Goal: Task Accomplishment & Management: Use online tool/utility

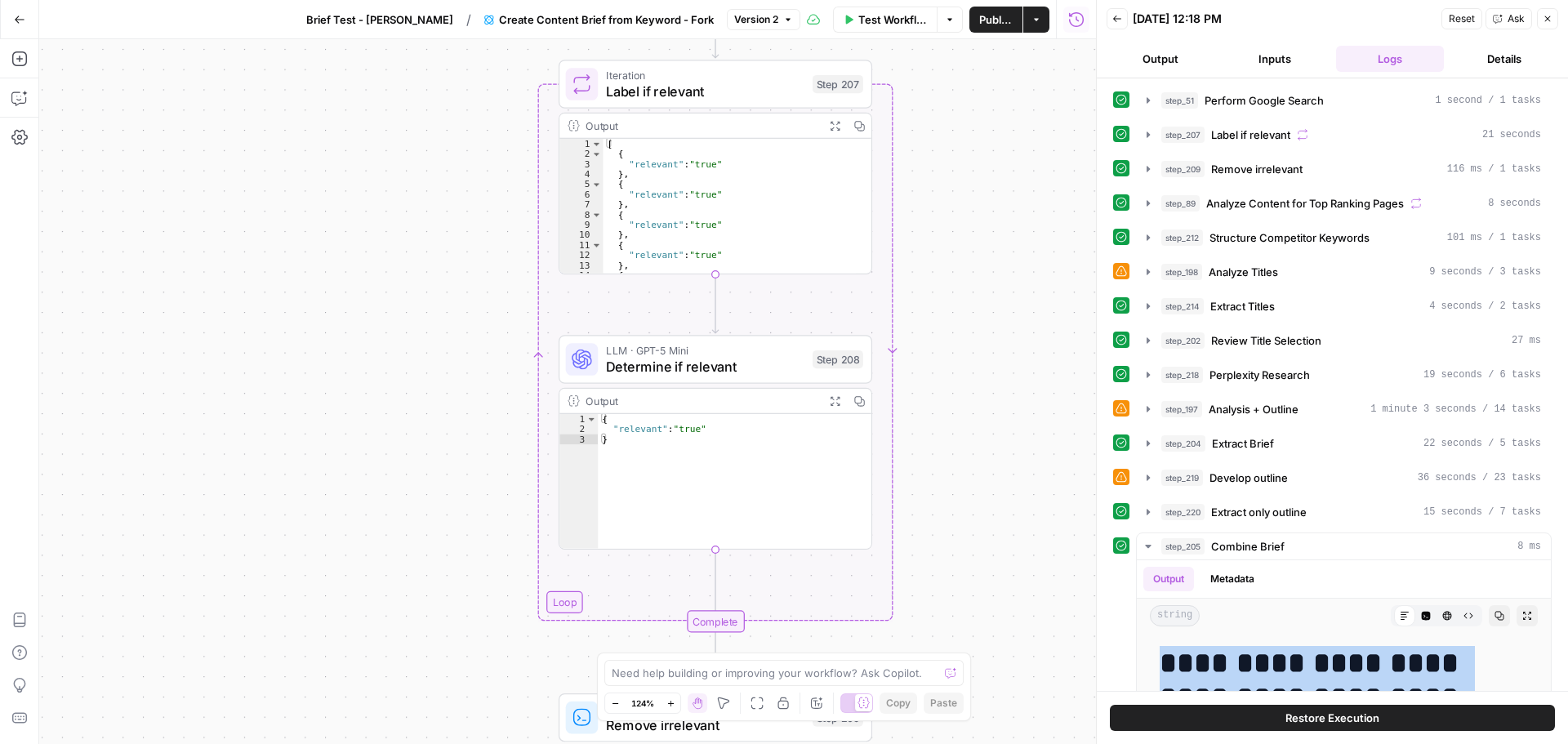
scroll to position [8906, 0]
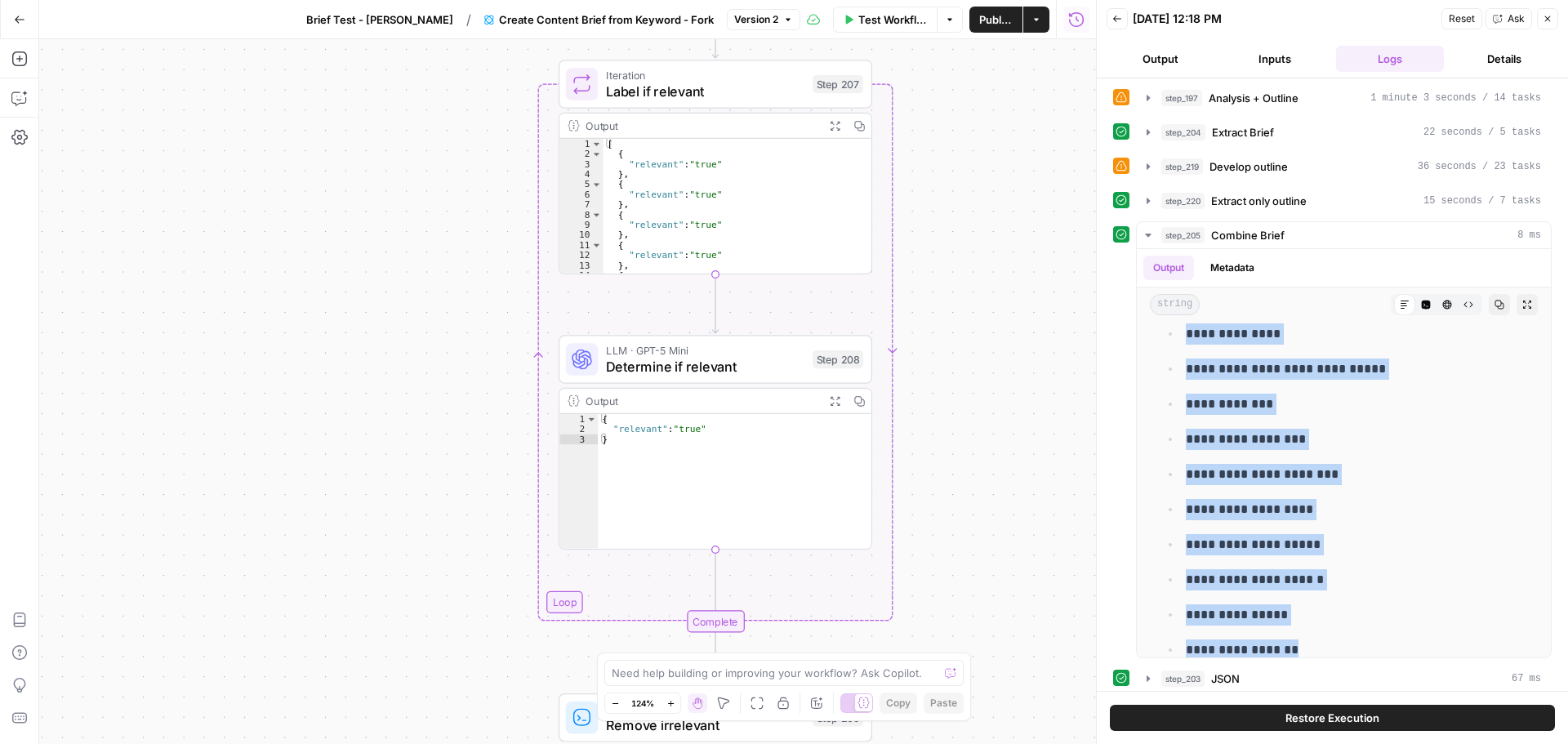
click at [24, 12] on button "Go Back" at bounding box center [20, 20] width 30 height 30
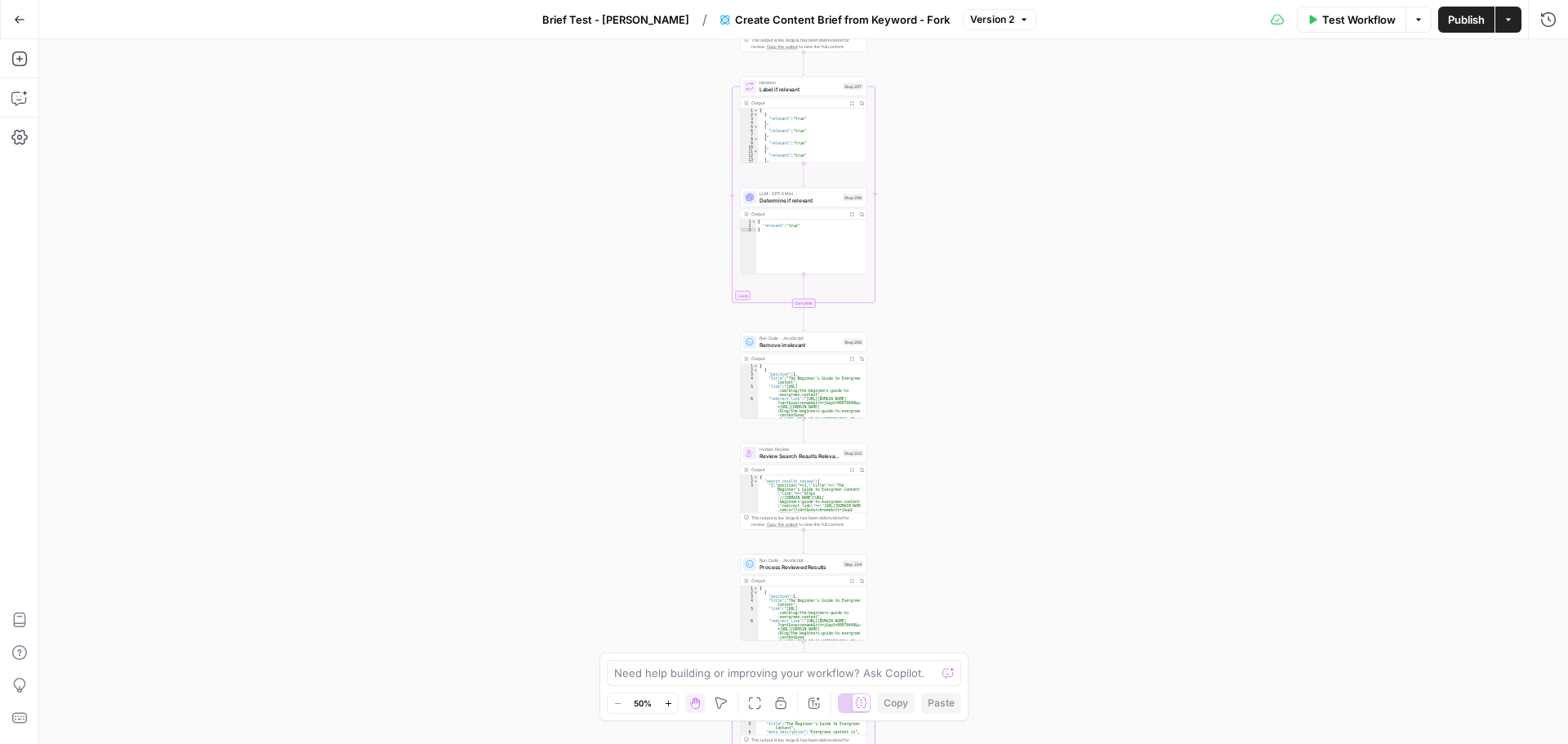
click at [670, 702] on icon "button" at bounding box center [668, 703] width 9 height 9
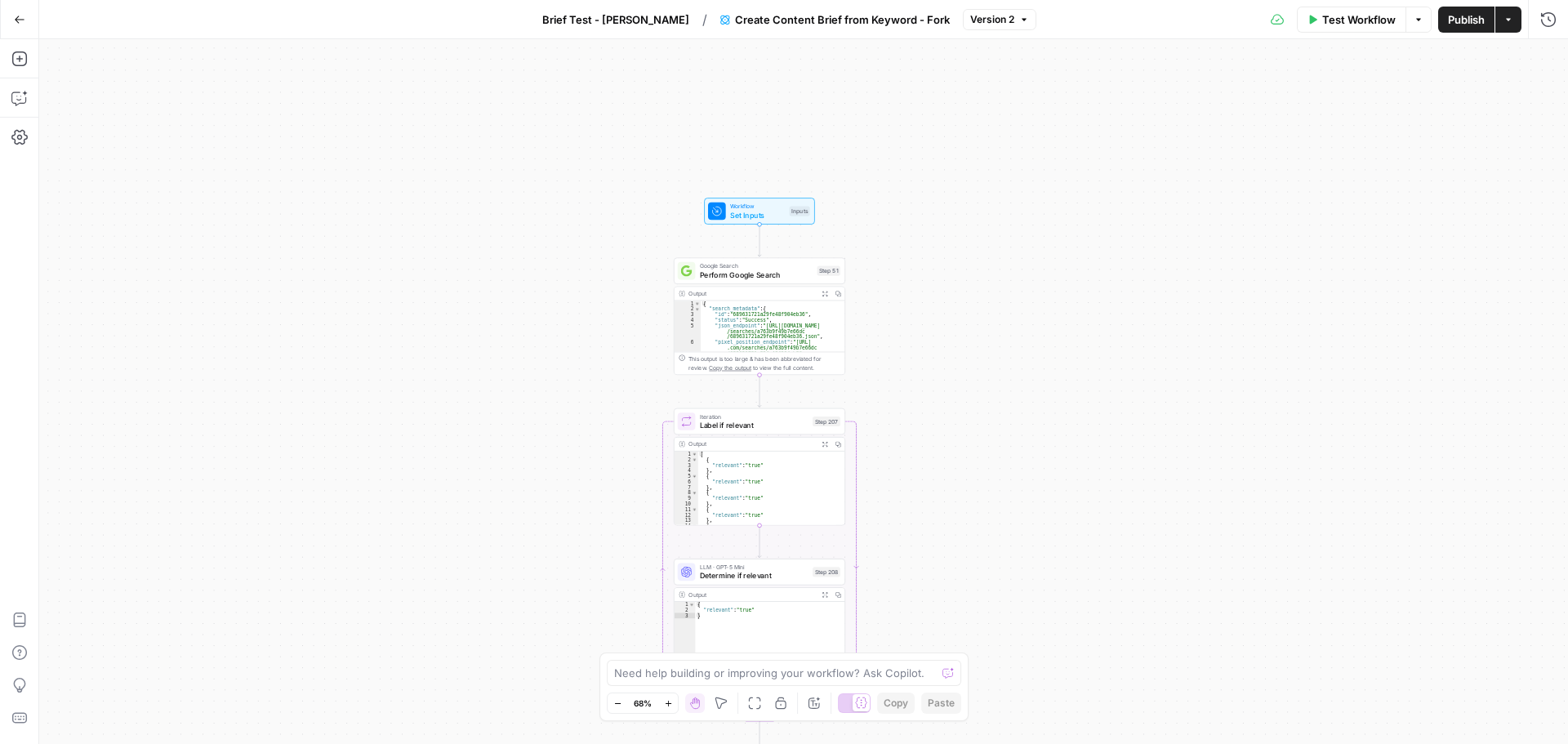
drag, startPoint x: 641, startPoint y: 123, endPoint x: 596, endPoint y: 572, distance: 451.2
click at [596, 573] on div "Workflow Set Inputs Inputs Google Search Perform Google Search Step 51 Output E…" at bounding box center [803, 391] width 1528 height 704
click at [671, 703] on icon "button" at bounding box center [668, 703] width 9 height 9
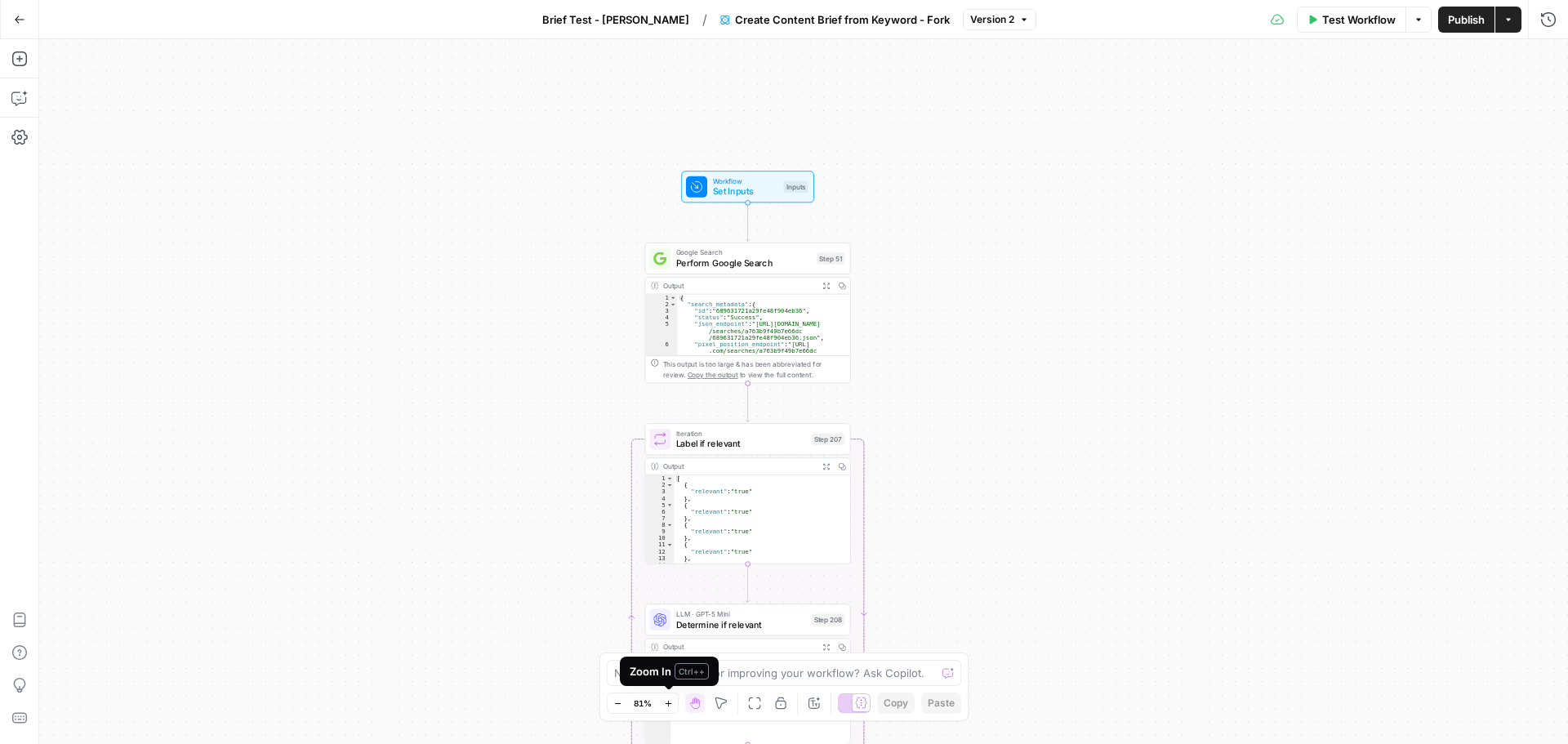
click at [670, 703] on icon "button" at bounding box center [667, 702] width 6 height 6
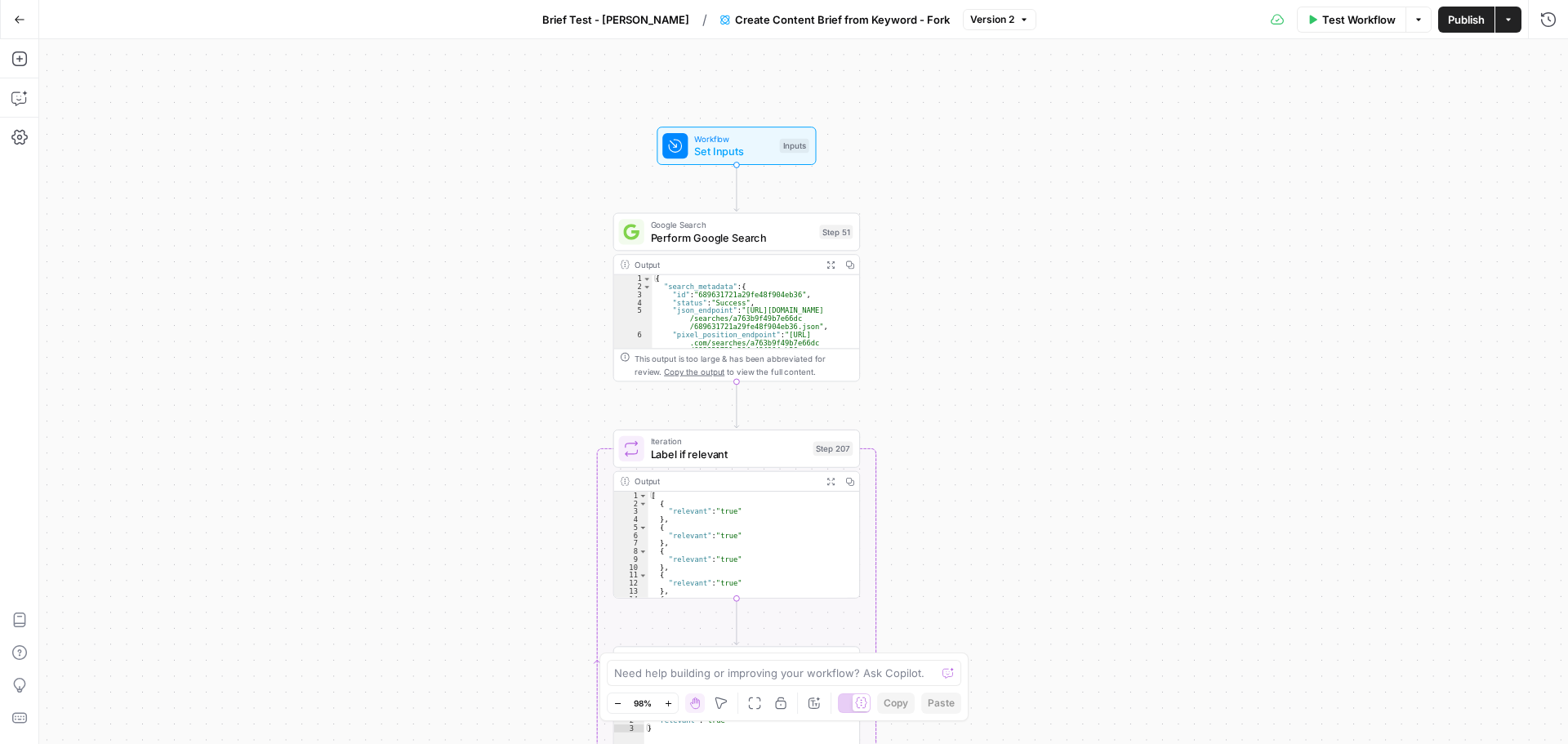
click at [670, 703] on icon "button" at bounding box center [667, 702] width 6 height 6
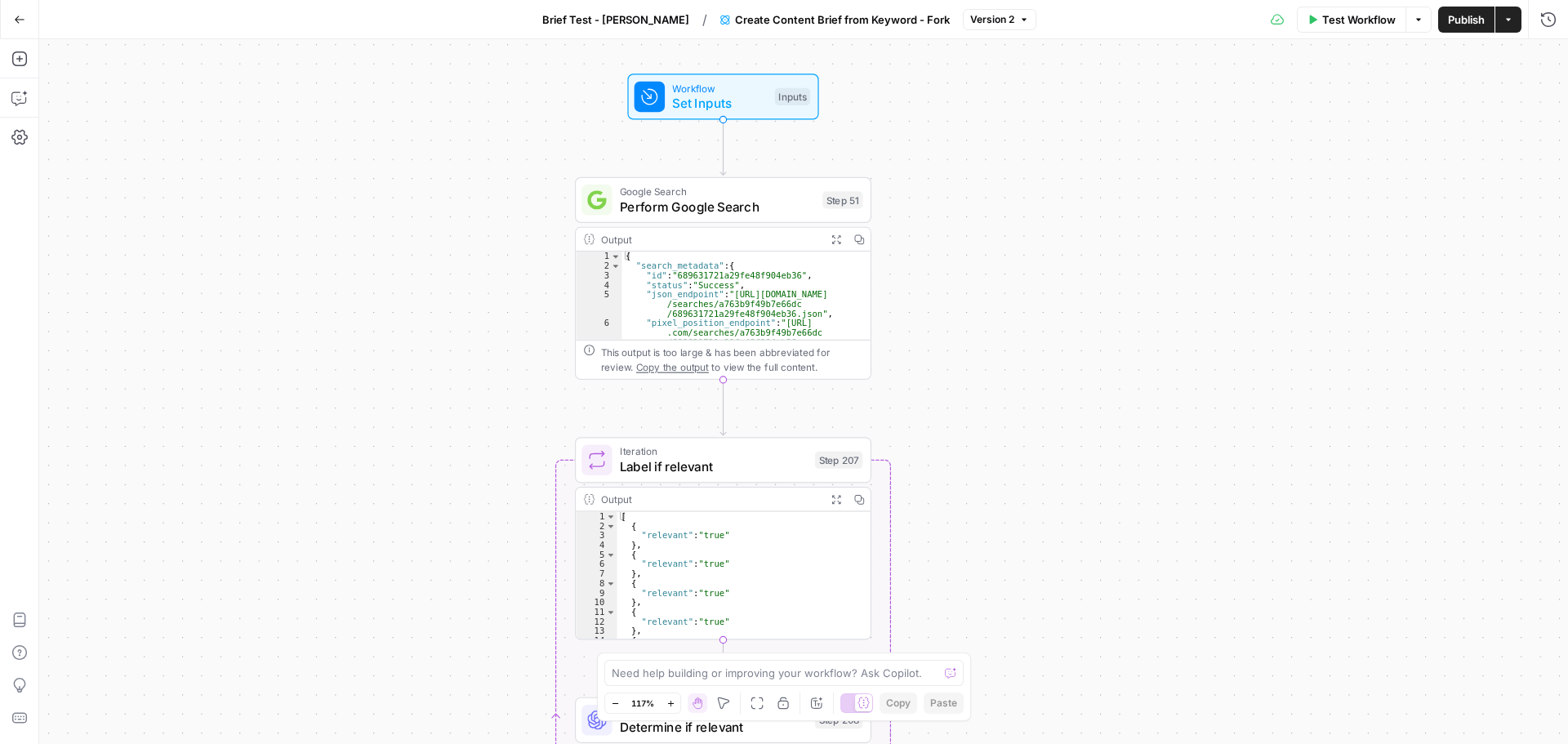
click at [671, 703] on icon "button" at bounding box center [669, 702] width 6 height 6
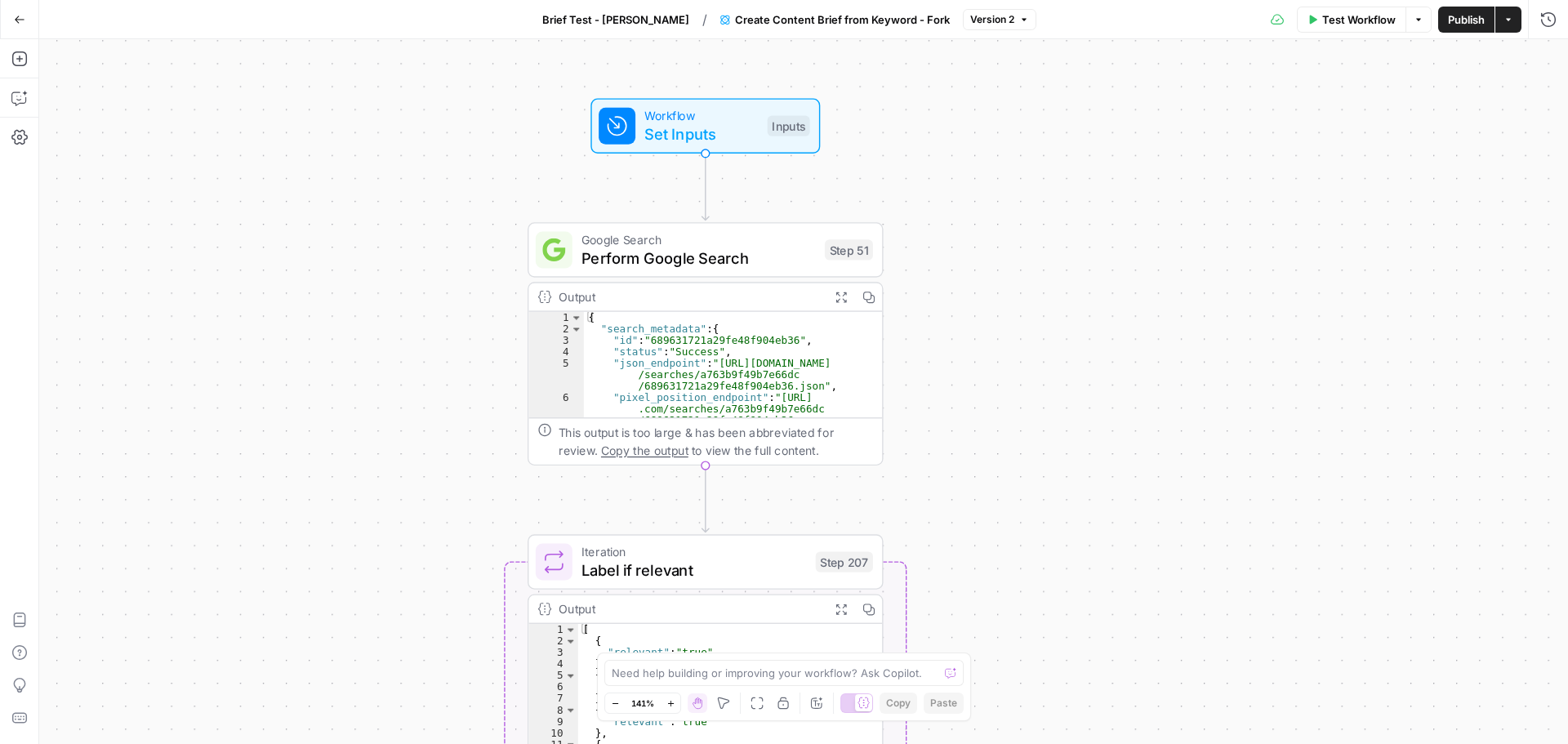
drag, startPoint x: 466, startPoint y: 260, endPoint x: 485, endPoint y: 425, distance: 166.1
click at [485, 425] on div "Workflow Set Inputs Inputs Google Search Perform Google Search Step 51 Output E…" at bounding box center [803, 391] width 1528 height 704
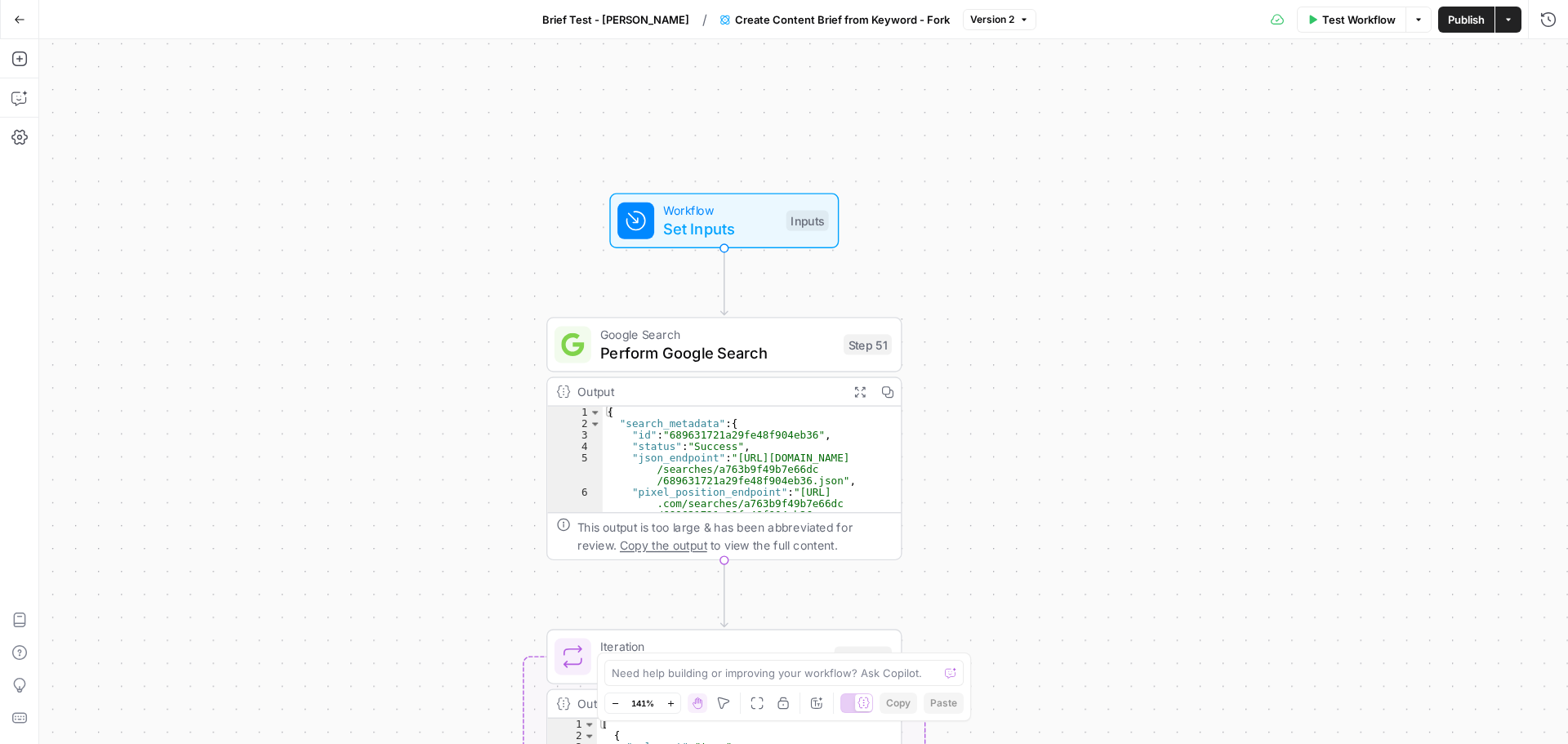
drag, startPoint x: 412, startPoint y: 459, endPoint x: 466, endPoint y: 355, distance: 117.2
click at [466, 355] on div "Workflow Set Inputs Inputs Google Search Perform Google Search Step 51 Output E…" at bounding box center [803, 391] width 1528 height 704
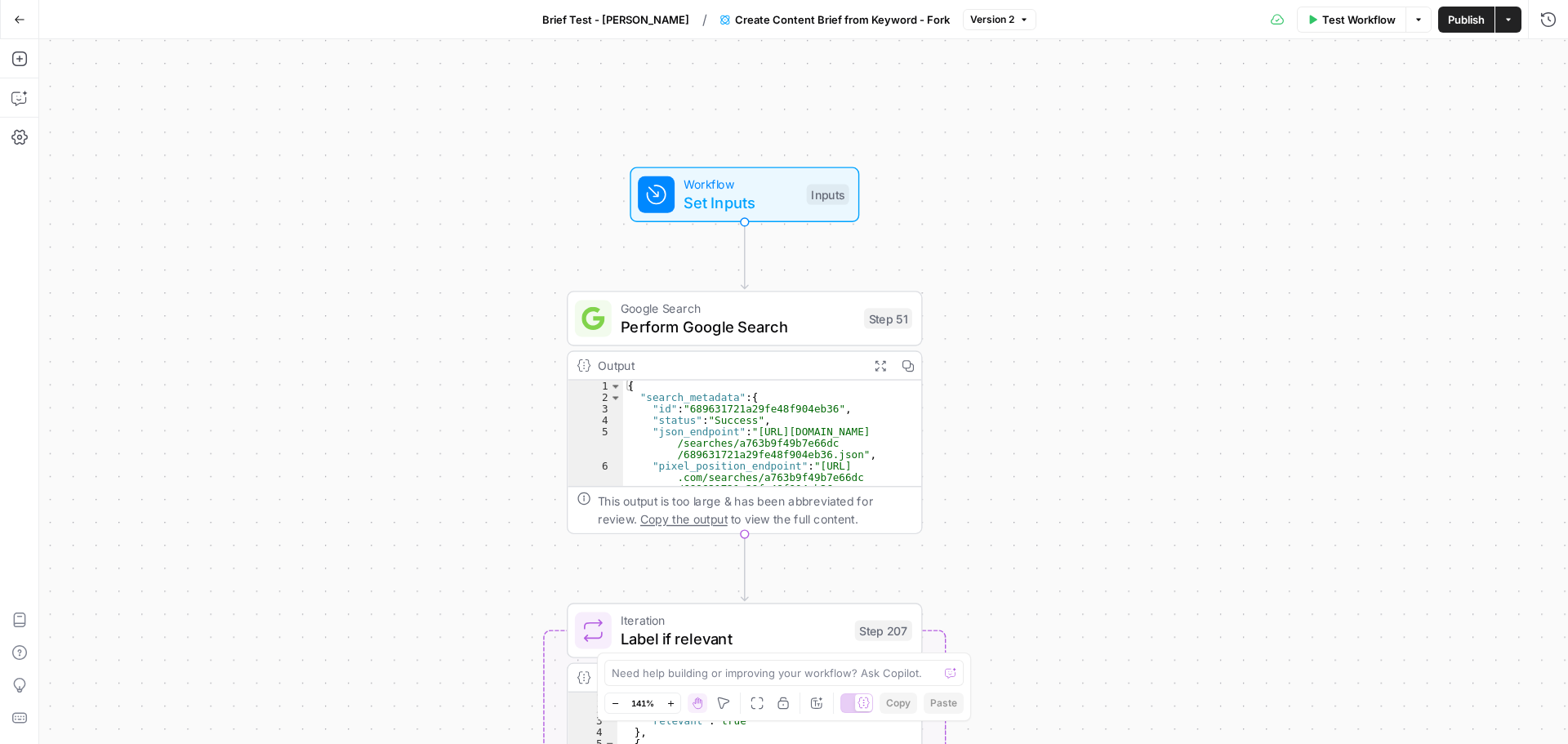
drag, startPoint x: 238, startPoint y: 293, endPoint x: 204, endPoint y: 371, distance: 85.1
click at [204, 371] on div "Workflow Set Inputs Inputs Google Search Perform Google Search Step 51 Output E…" at bounding box center [803, 391] width 1528 height 704
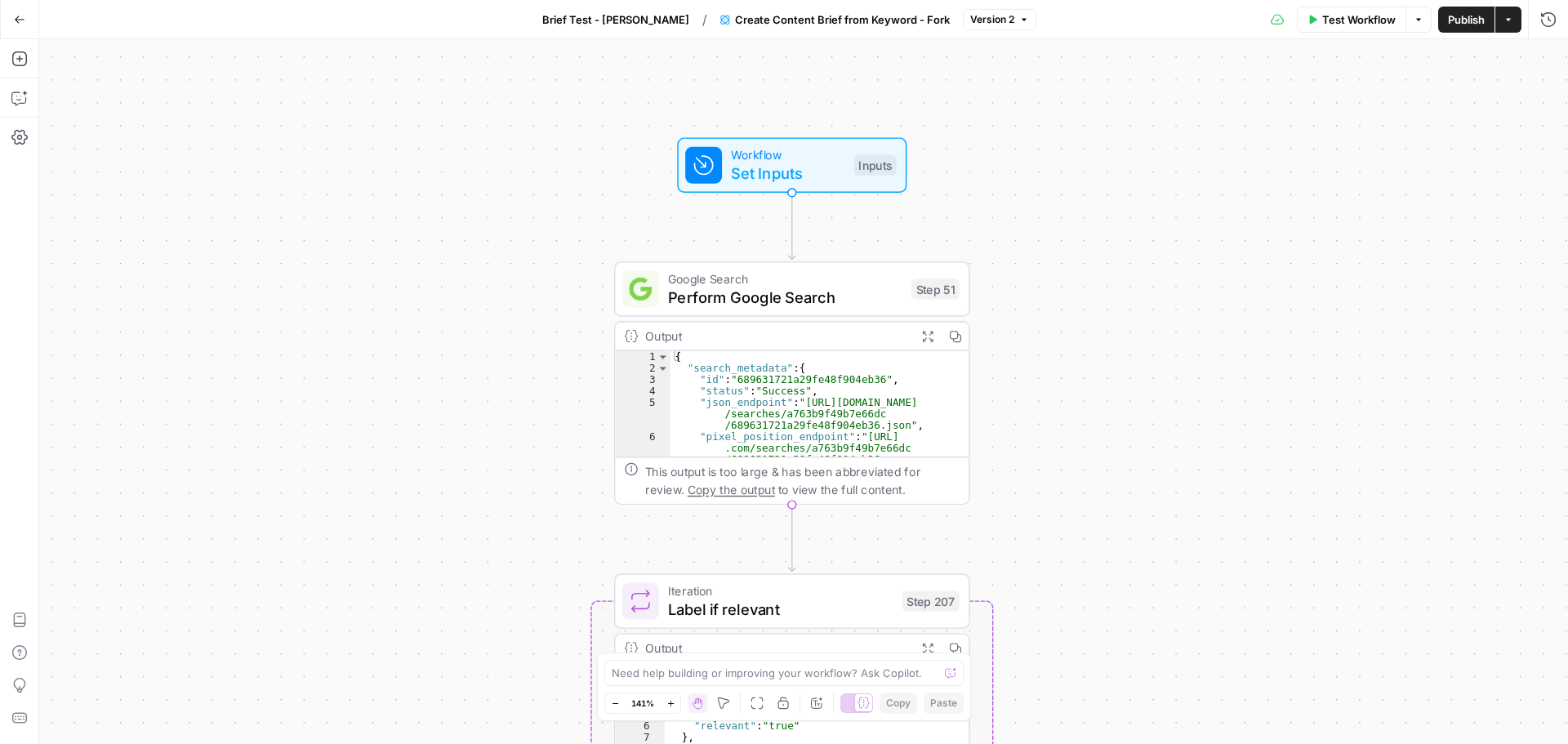
drag, startPoint x: 204, startPoint y: 371, endPoint x: 251, endPoint y: 341, distance: 55.8
click at [251, 341] on div "Workflow Set Inputs Inputs Google Search Perform Google Search Step 51 Output E…" at bounding box center [803, 391] width 1528 height 704
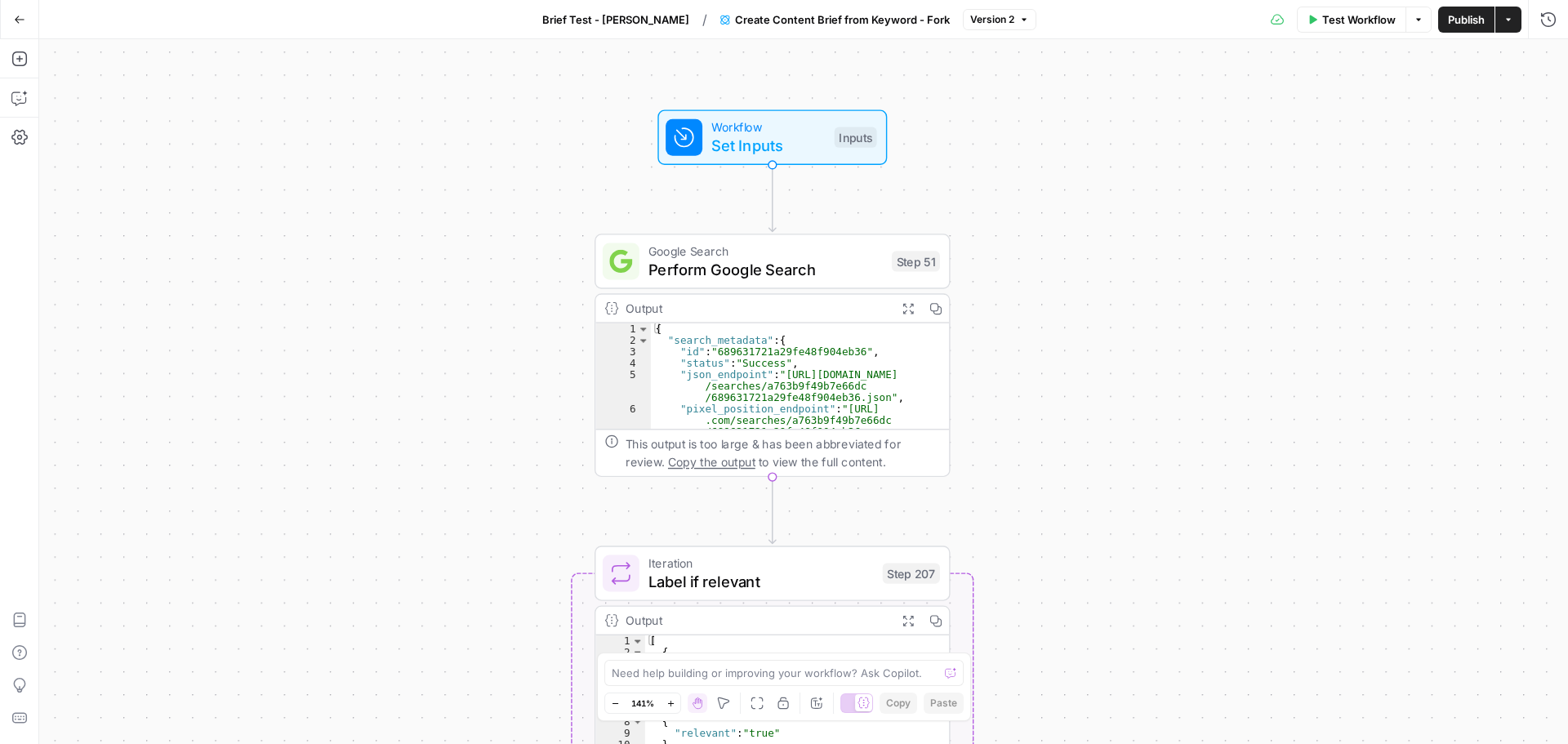
drag, startPoint x: 398, startPoint y: 395, endPoint x: 378, endPoint y: 367, distance: 34.4
click at [378, 367] on div "Workflow Set Inputs Inputs Google Search Perform Google Search Step 51 Output E…" at bounding box center [803, 391] width 1528 height 704
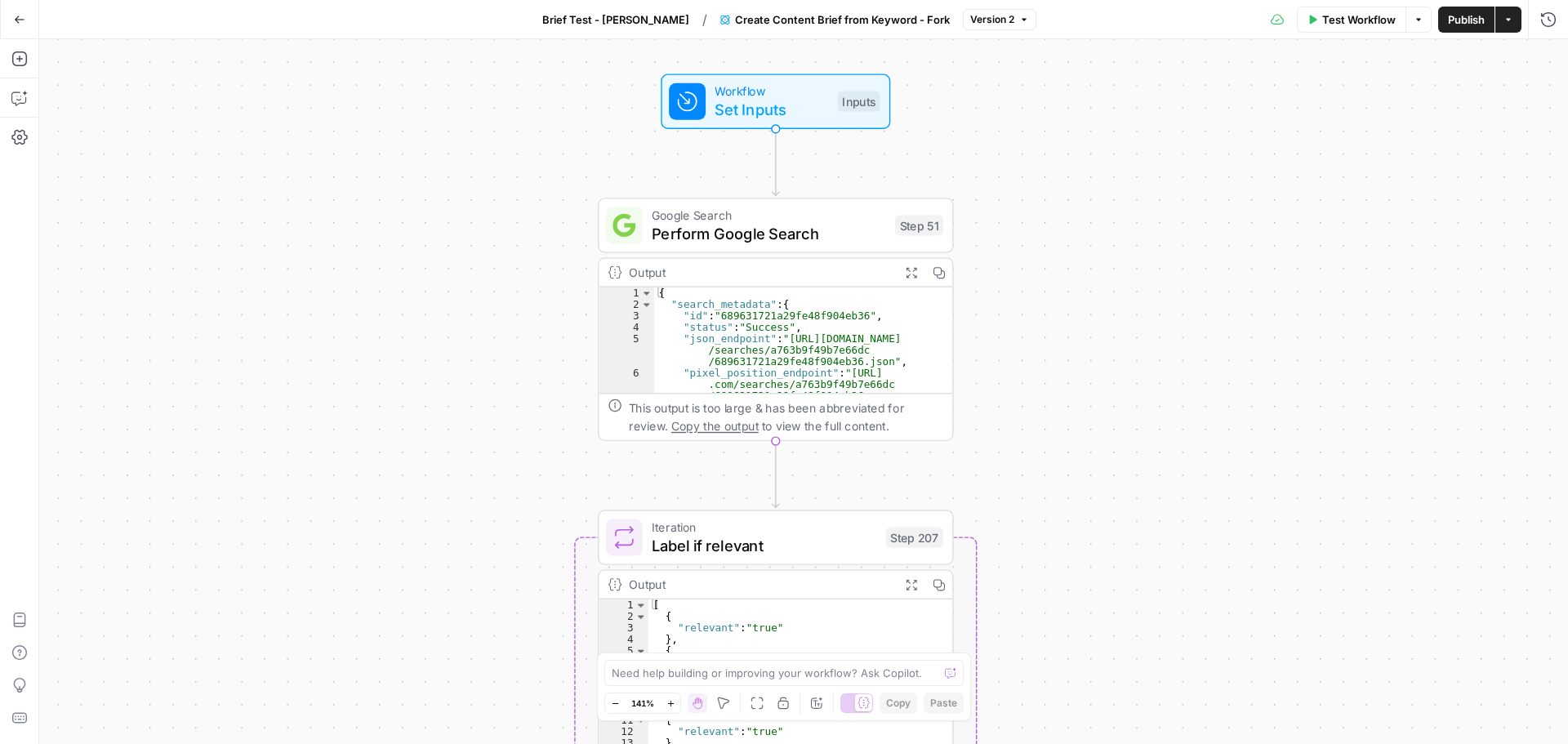
drag, startPoint x: 452, startPoint y: 438, endPoint x: 456, endPoint y: 391, distance: 47.2
click at [456, 391] on div "Workflow Set Inputs Inputs Google Search Perform Google Search Step 51 Output E…" at bounding box center [803, 391] width 1528 height 704
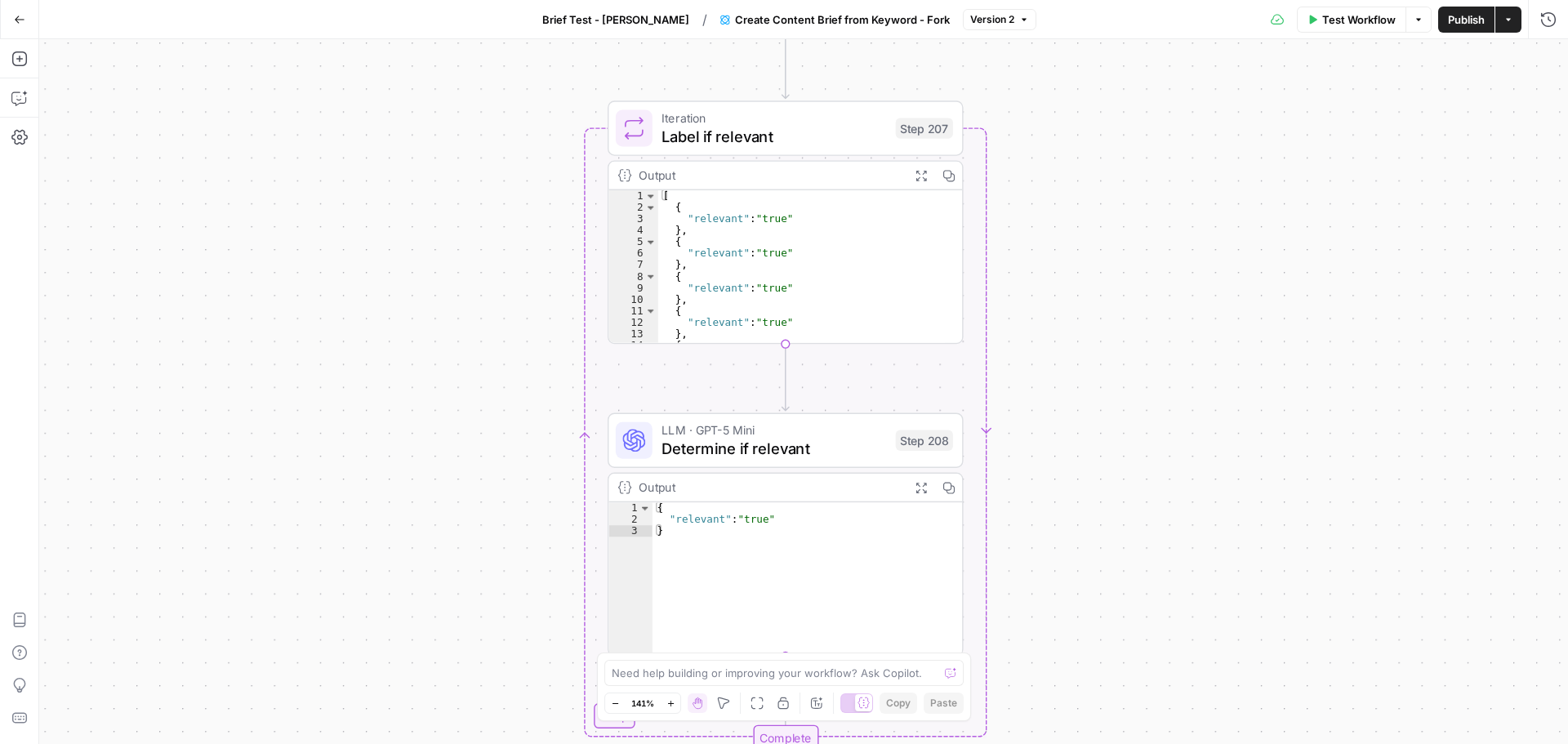
drag, startPoint x: 487, startPoint y: 484, endPoint x: 497, endPoint y: 70, distance: 414.1
click at [497, 67] on div "Workflow Set Inputs Inputs Google Search Perform Google Search Step 51 Output E…" at bounding box center [803, 391] width 1528 height 704
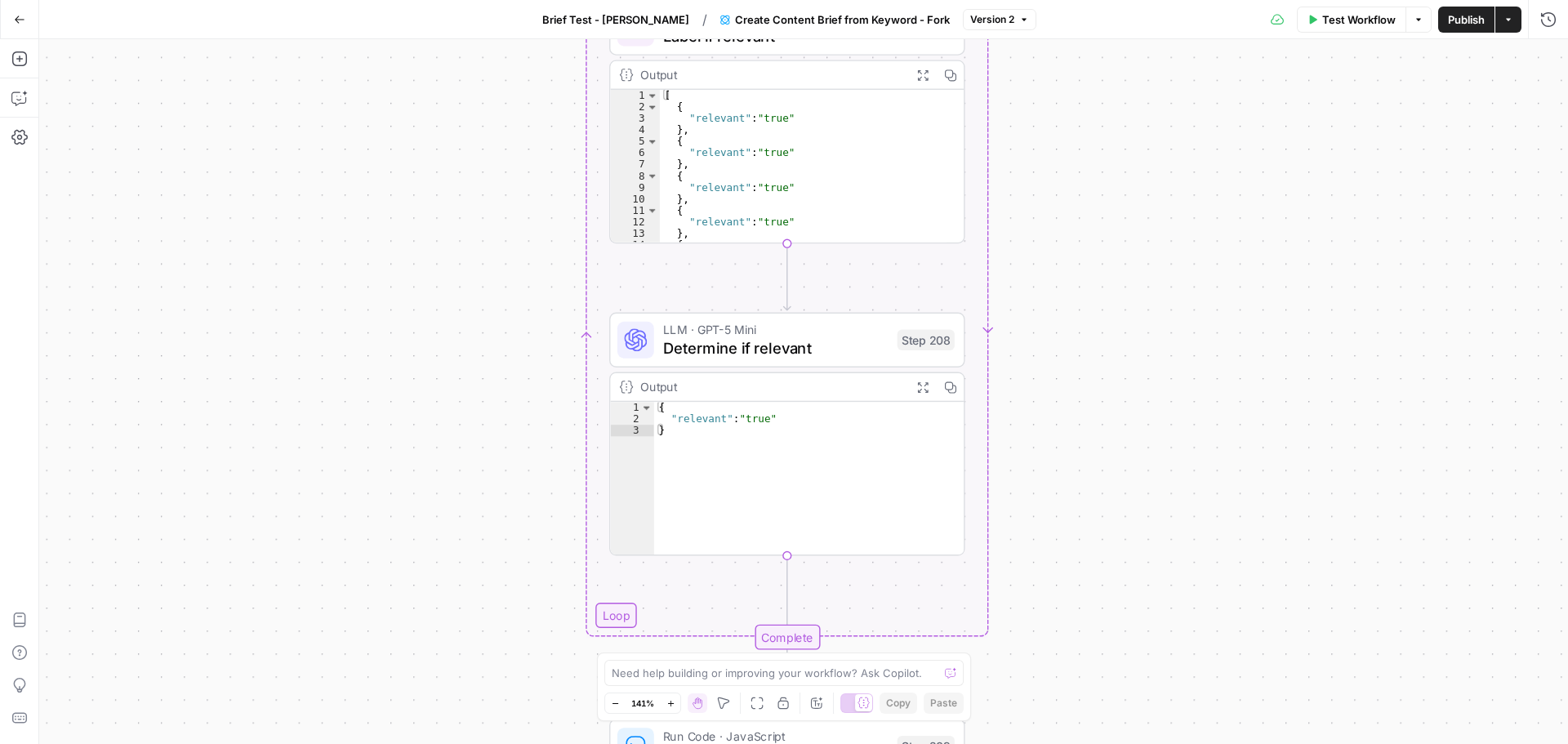
drag, startPoint x: 499, startPoint y: 536, endPoint x: 512, endPoint y: 189, distance: 347.2
click at [512, 189] on div "Workflow Set Inputs Inputs Google Search Perform Google Search Step 51 Output E…" at bounding box center [803, 391] width 1528 height 704
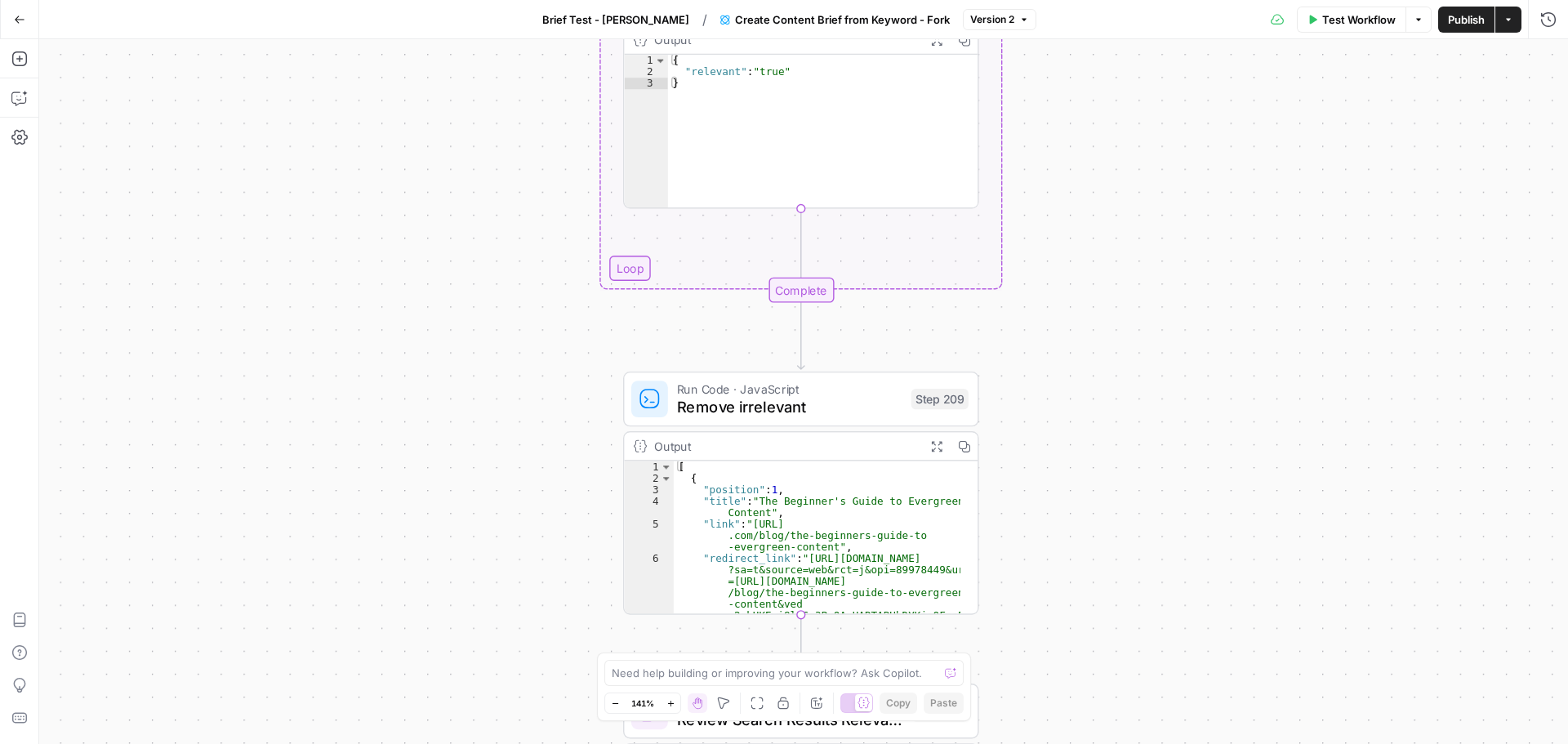
drag, startPoint x: 510, startPoint y: 337, endPoint x: 512, endPoint y: 249, distance: 88.0
click at [512, 249] on div "Workflow Set Inputs Inputs Google Search Perform Google Search Step 51 Output E…" at bounding box center [803, 391] width 1528 height 704
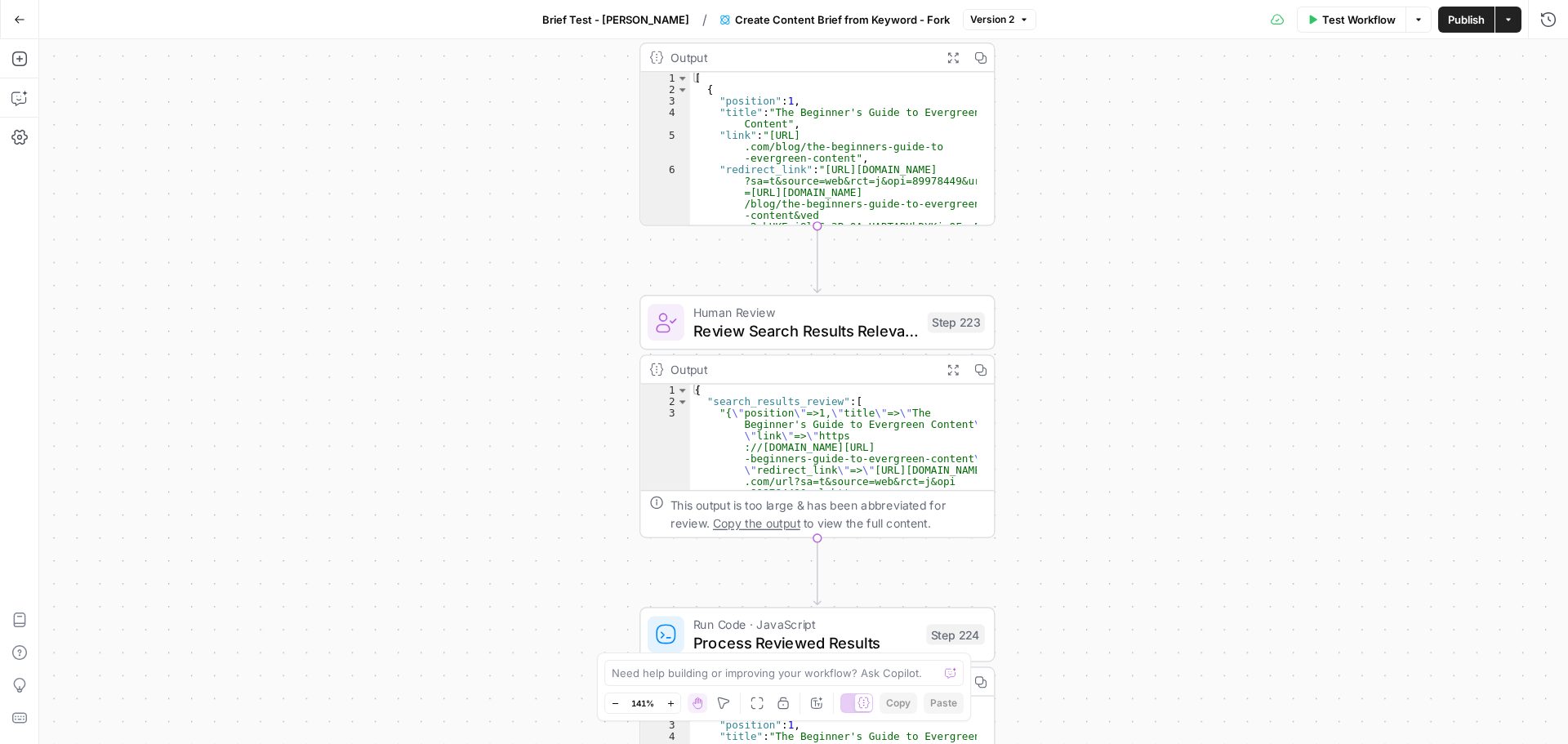
drag, startPoint x: 529, startPoint y: 588, endPoint x: 507, endPoint y: 271, distance: 317.8
click at [507, 271] on div "Workflow Set Inputs Inputs Google Search Perform Google Search Step 51 Output E…" at bounding box center [803, 391] width 1528 height 704
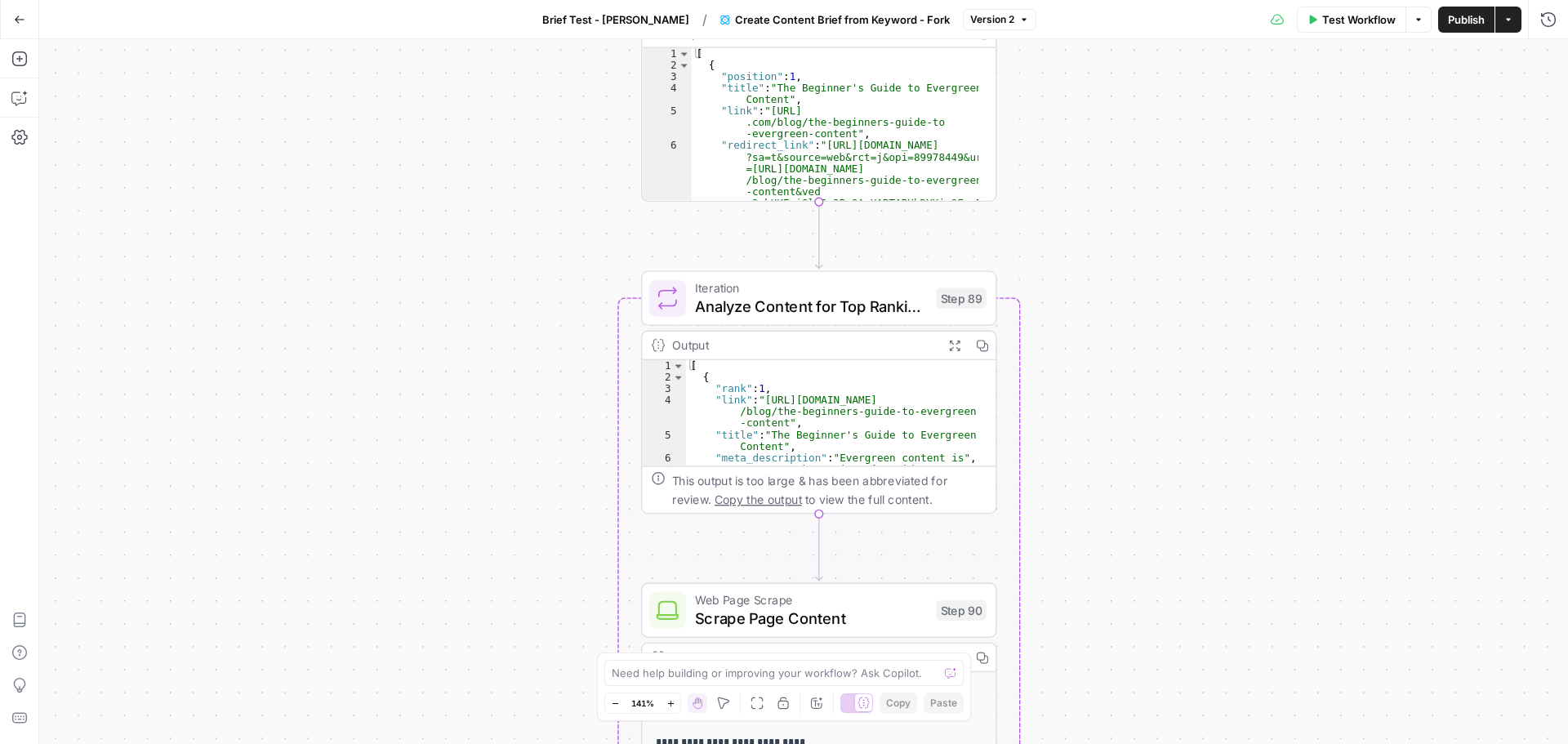
drag, startPoint x: 508, startPoint y: 205, endPoint x: 514, endPoint y: 225, distance: 20.9
click at [509, 160] on div "Workflow Set Inputs Inputs Google Search Perform Google Search Step 51 Output E…" at bounding box center [803, 391] width 1528 height 704
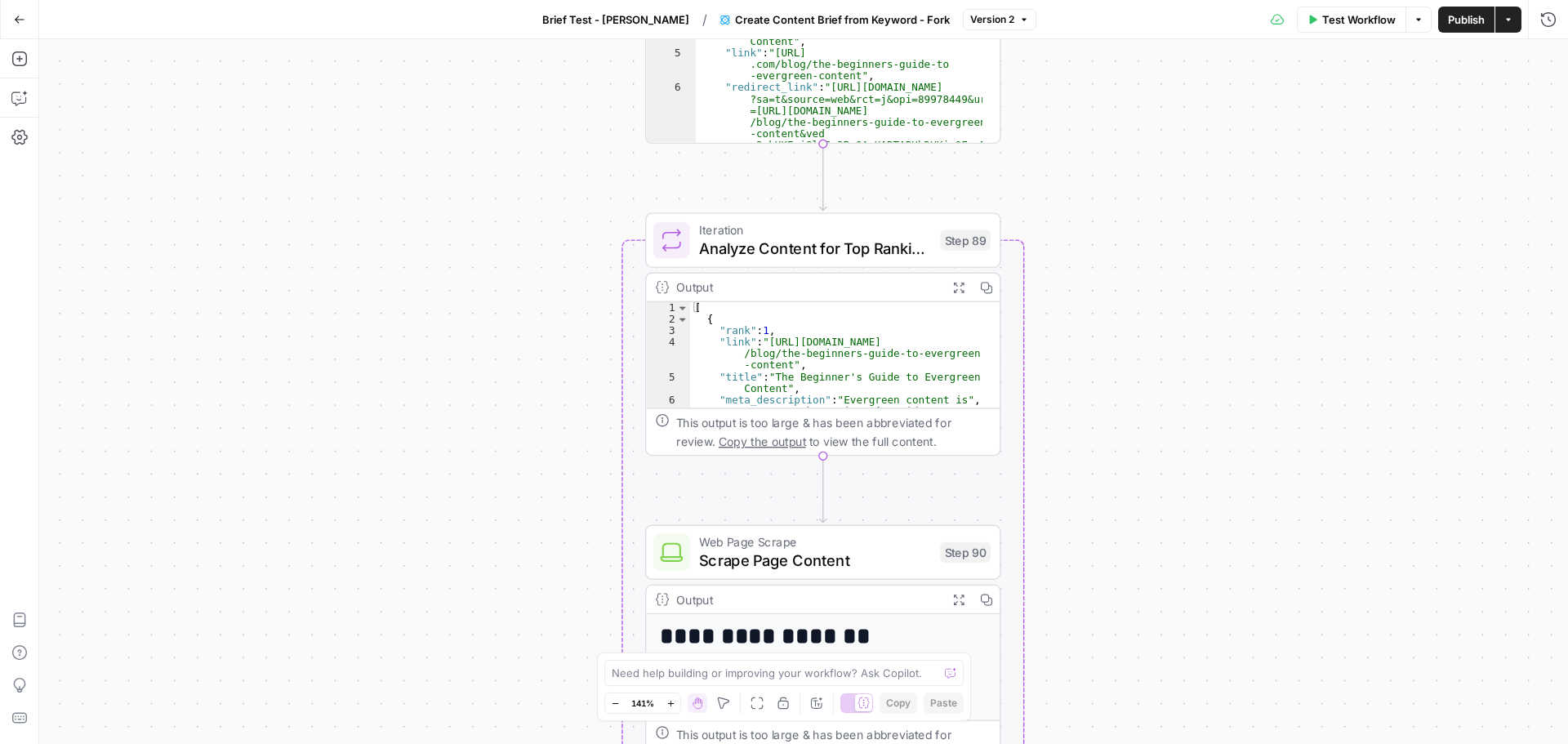
drag, startPoint x: 529, startPoint y: 517, endPoint x: 532, endPoint y: 222, distance: 295.0
click at [532, 222] on div "Workflow Set Inputs Inputs Google Search Perform Google Search Step 51 Output E…" at bounding box center [803, 391] width 1528 height 704
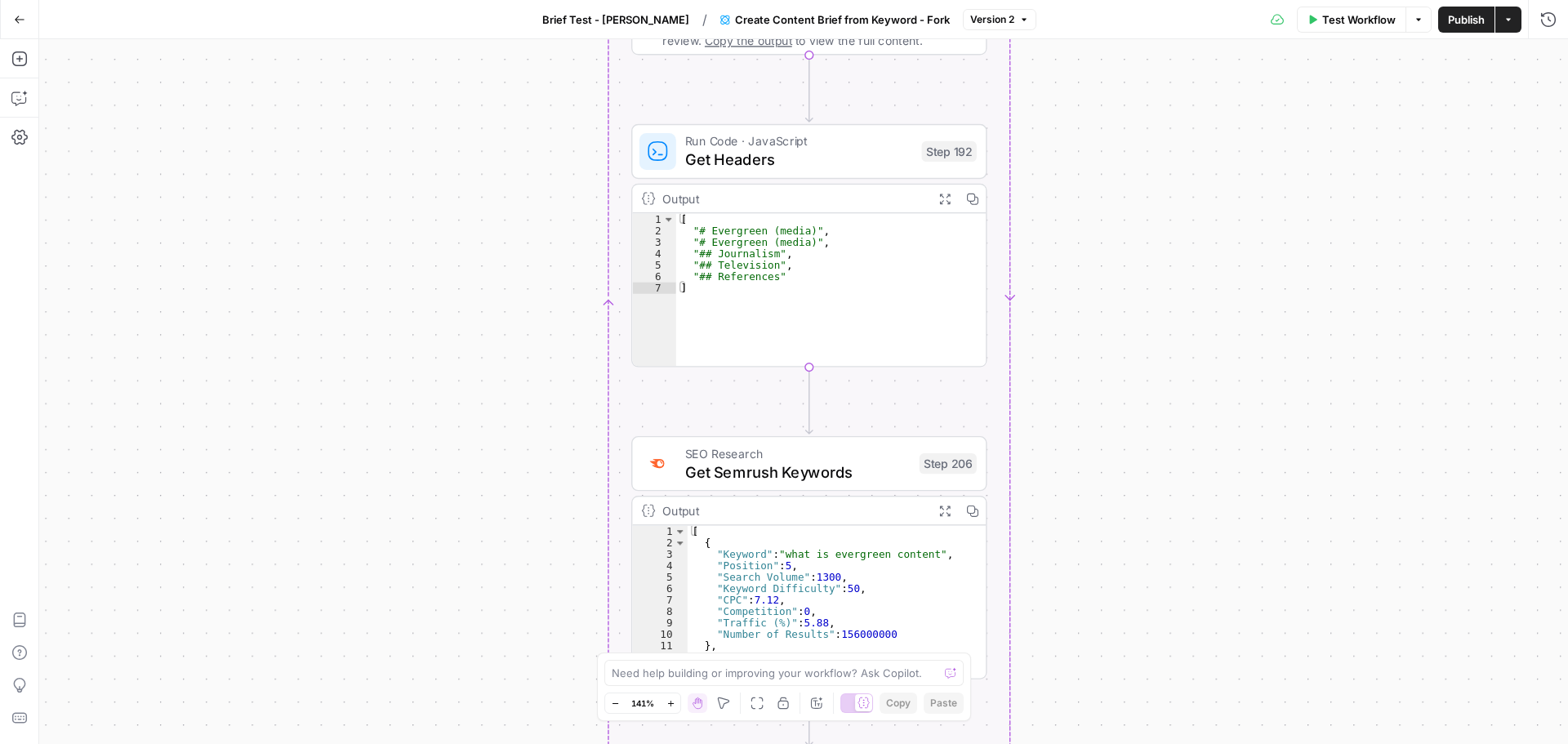
drag, startPoint x: 500, startPoint y: 546, endPoint x: 482, endPoint y: 135, distance: 411.4
click at [482, 135] on div "Workflow Set Inputs Inputs Google Search Perform Google Search Step 51 Output E…" at bounding box center [803, 391] width 1528 height 704
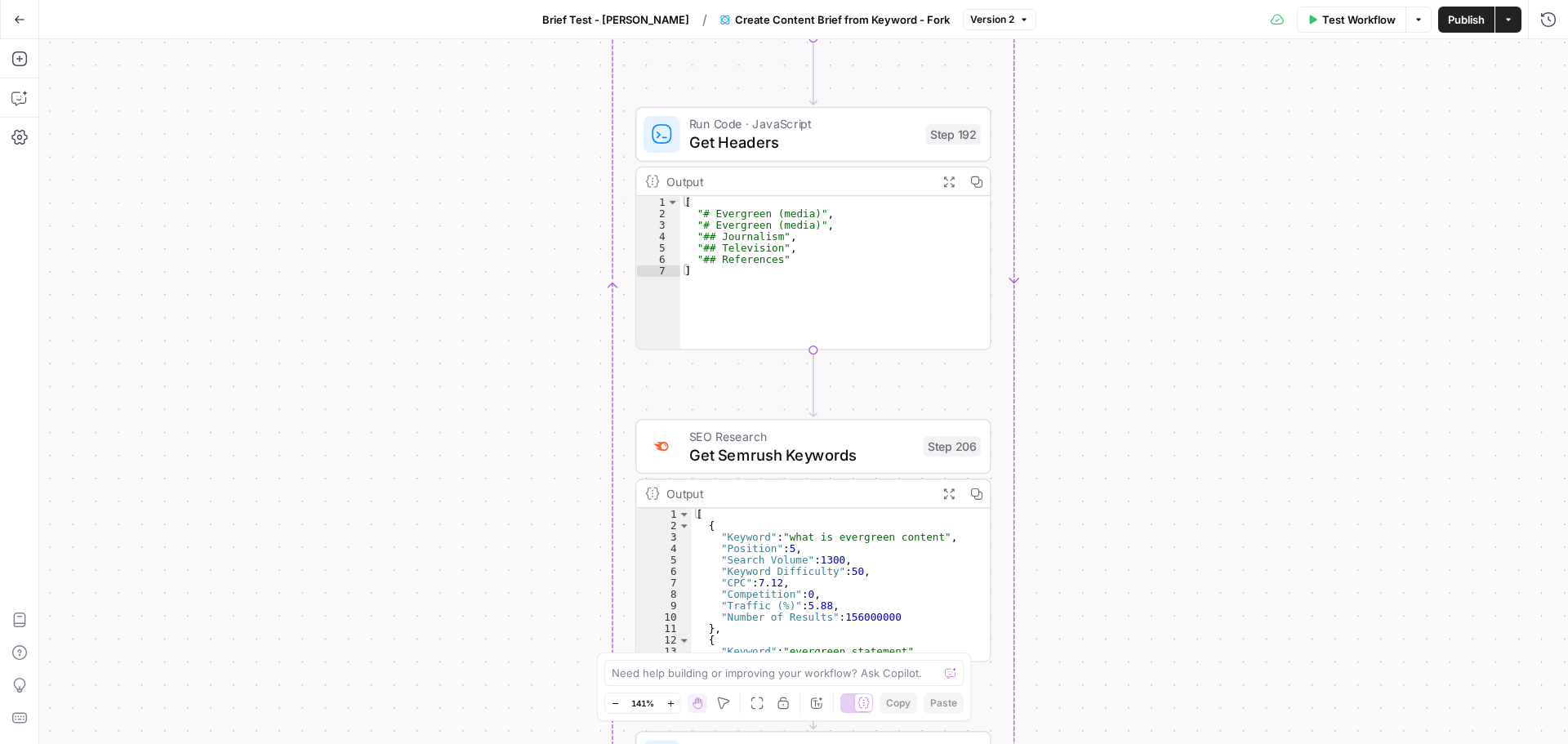
drag, startPoint x: 524, startPoint y: 540, endPoint x: 514, endPoint y: 294, distance: 246.2
click at [514, 294] on div "Workflow Set Inputs Inputs Google Search Perform Google Search Step 51 Output E…" at bounding box center [803, 391] width 1528 height 704
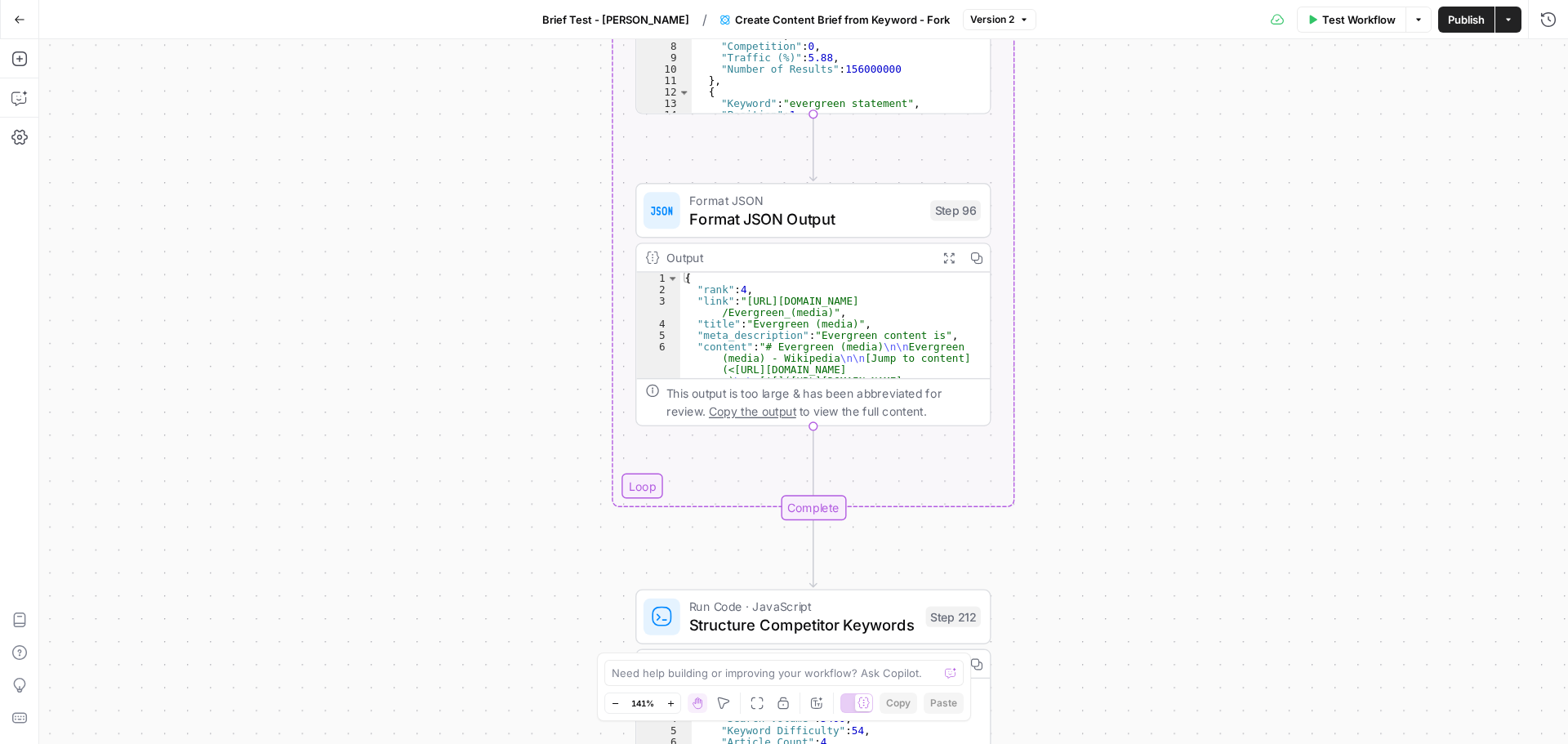
drag, startPoint x: 485, startPoint y: 445, endPoint x: 499, endPoint y: 103, distance: 342.3
click at [501, 94] on div "Workflow Set Inputs Inputs Google Search Perform Google Search Step 51 Output E…" at bounding box center [803, 391] width 1528 height 704
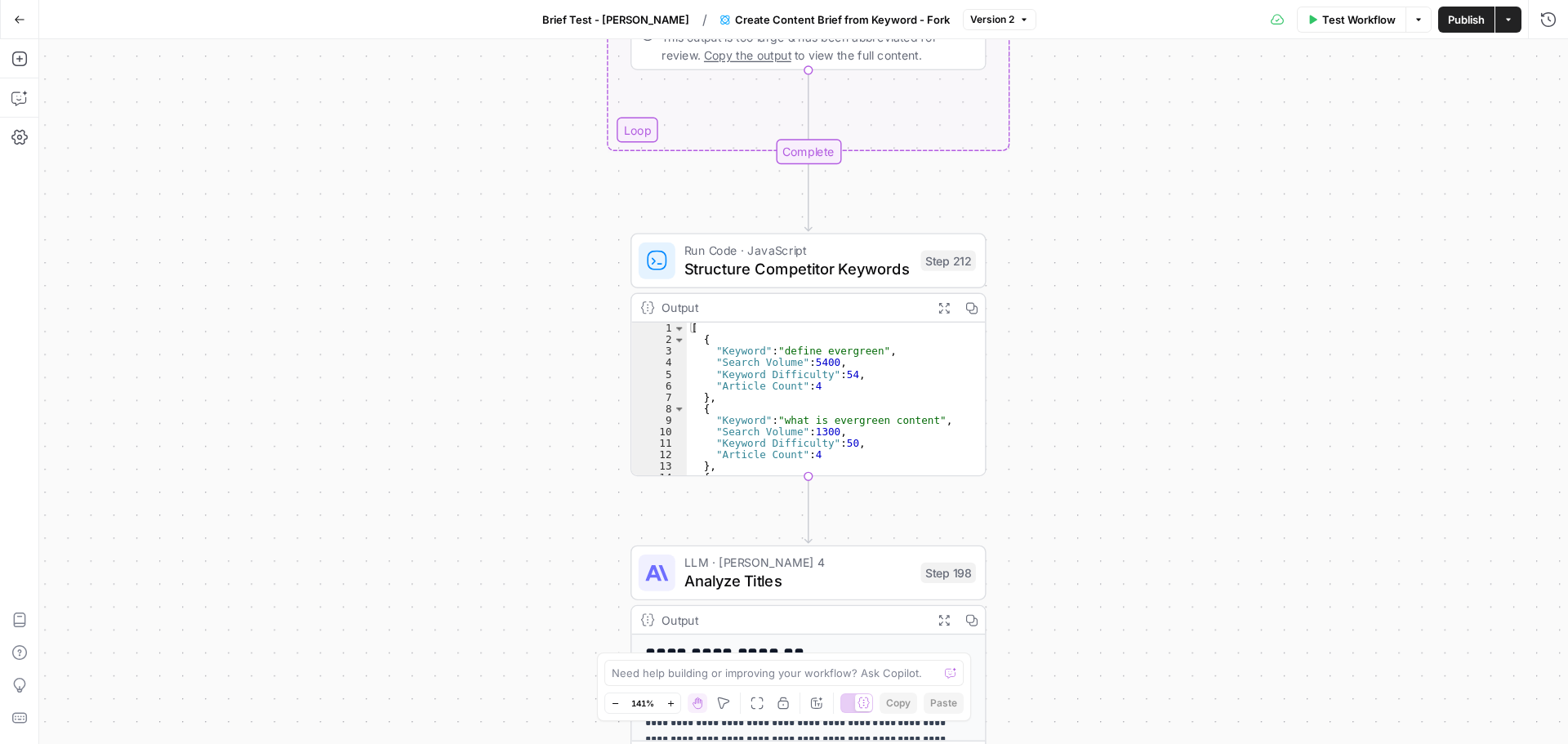
drag, startPoint x: 540, startPoint y: 485, endPoint x: 529, endPoint y: 159, distance: 326.2
click at [529, 159] on div "Workflow Set Inputs Inputs Google Search Perform Google Search Step 51 Output E…" at bounding box center [803, 391] width 1528 height 704
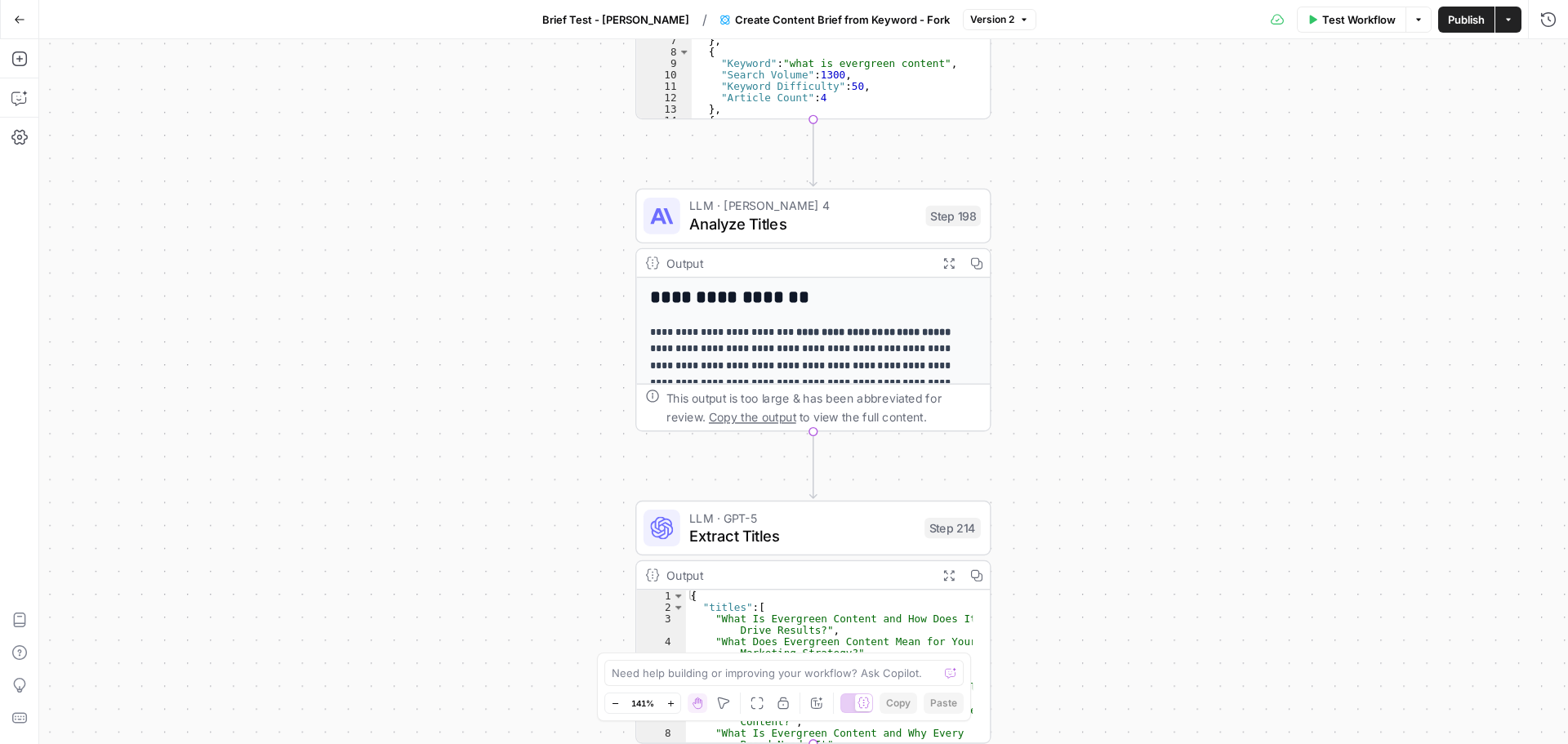
drag, startPoint x: 532, startPoint y: 616, endPoint x: 537, endPoint y: 305, distance: 311.0
click at [537, 305] on div "Workflow Set Inputs Inputs Google Search Perform Google Search Step 51 Output E…" at bounding box center [803, 391] width 1528 height 704
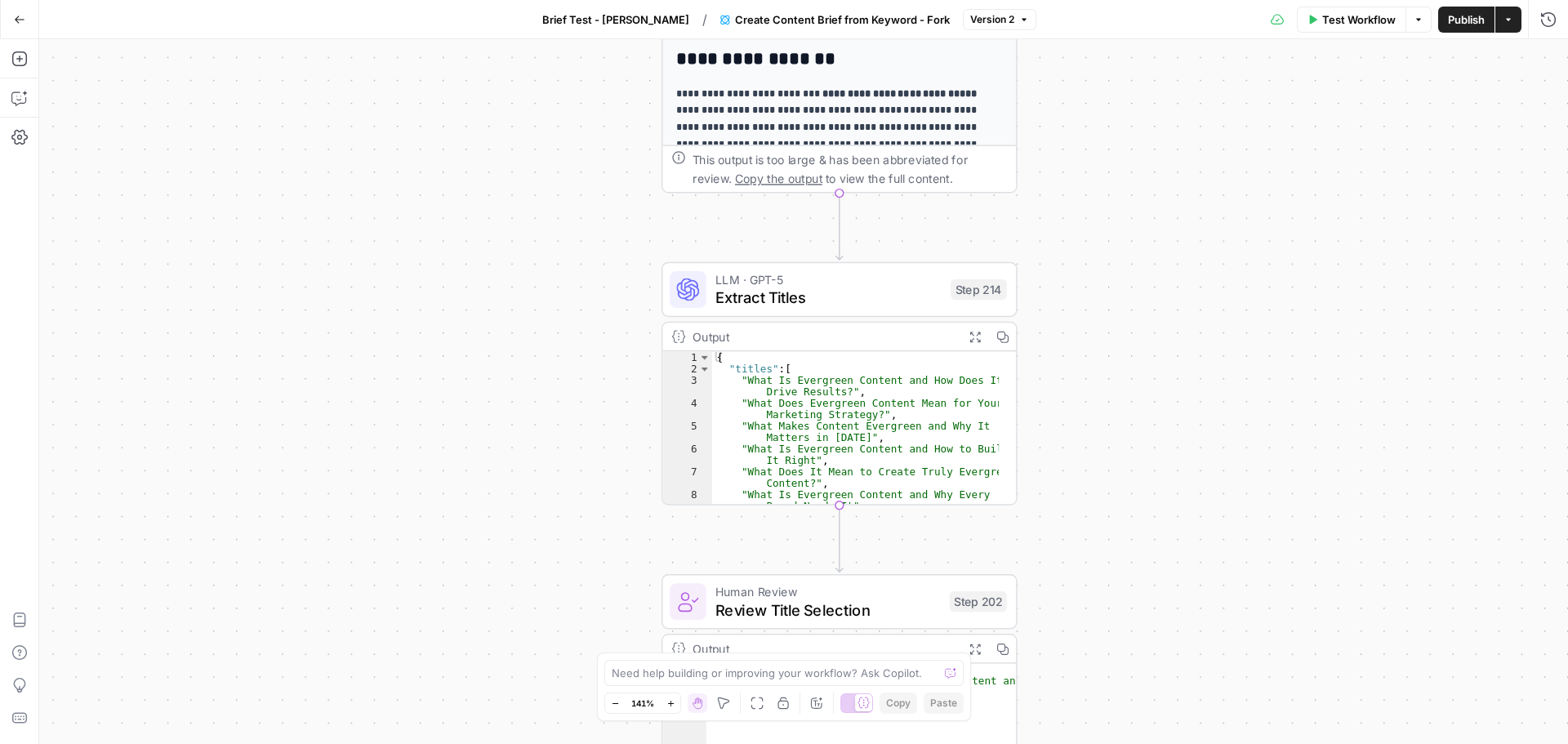
drag, startPoint x: 540, startPoint y: 390, endPoint x: 567, endPoint y: 157, distance: 234.6
click at [567, 157] on div "Workflow Set Inputs Inputs Google Search Perform Google Search Step 51 Output E…" at bounding box center [803, 391] width 1528 height 704
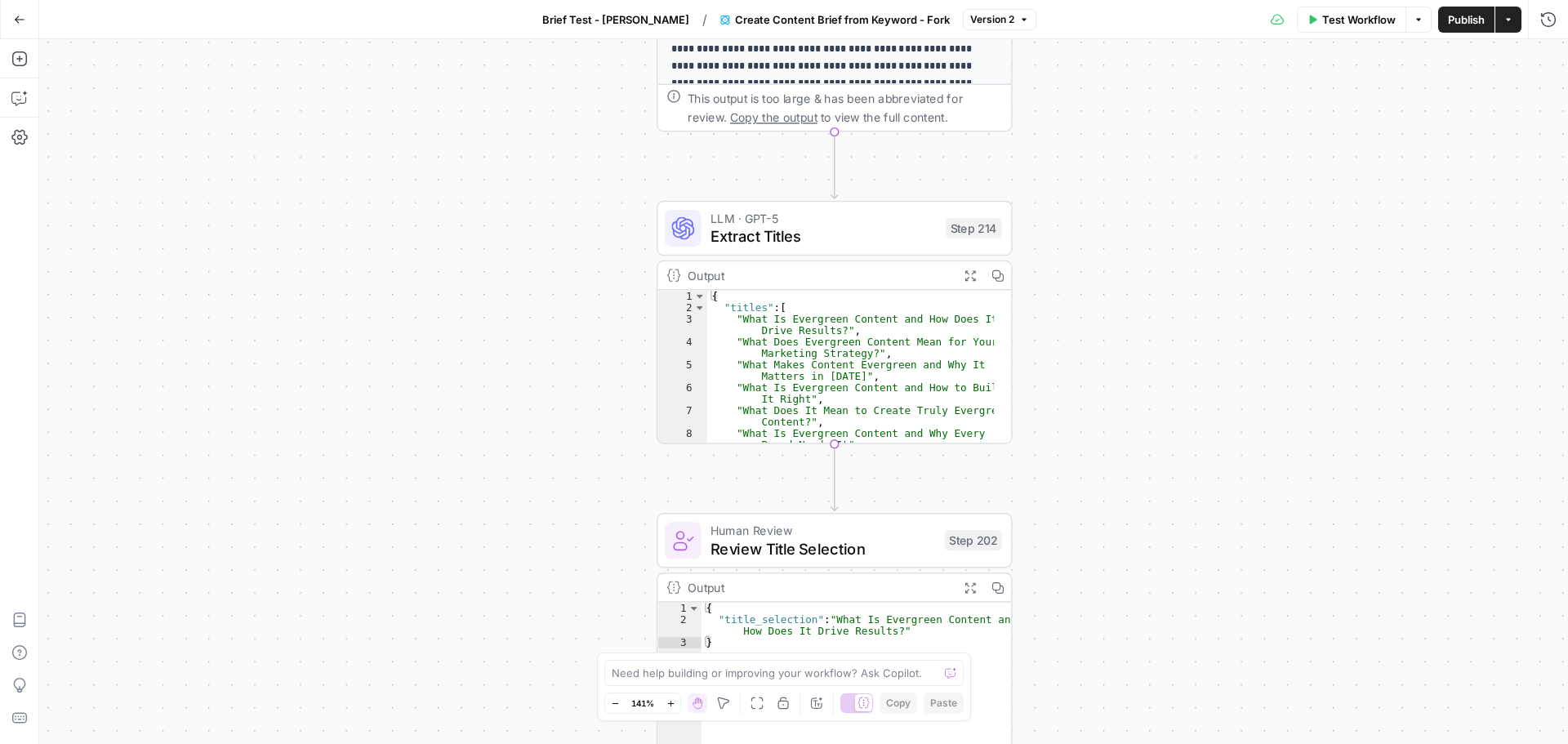
drag, startPoint x: 490, startPoint y: 510, endPoint x: 457, endPoint y: 329, distance: 184.0
click at [457, 329] on div "Workflow Set Inputs Inputs Google Search Perform Google Search Step 51 Output E…" at bounding box center [803, 391] width 1528 height 704
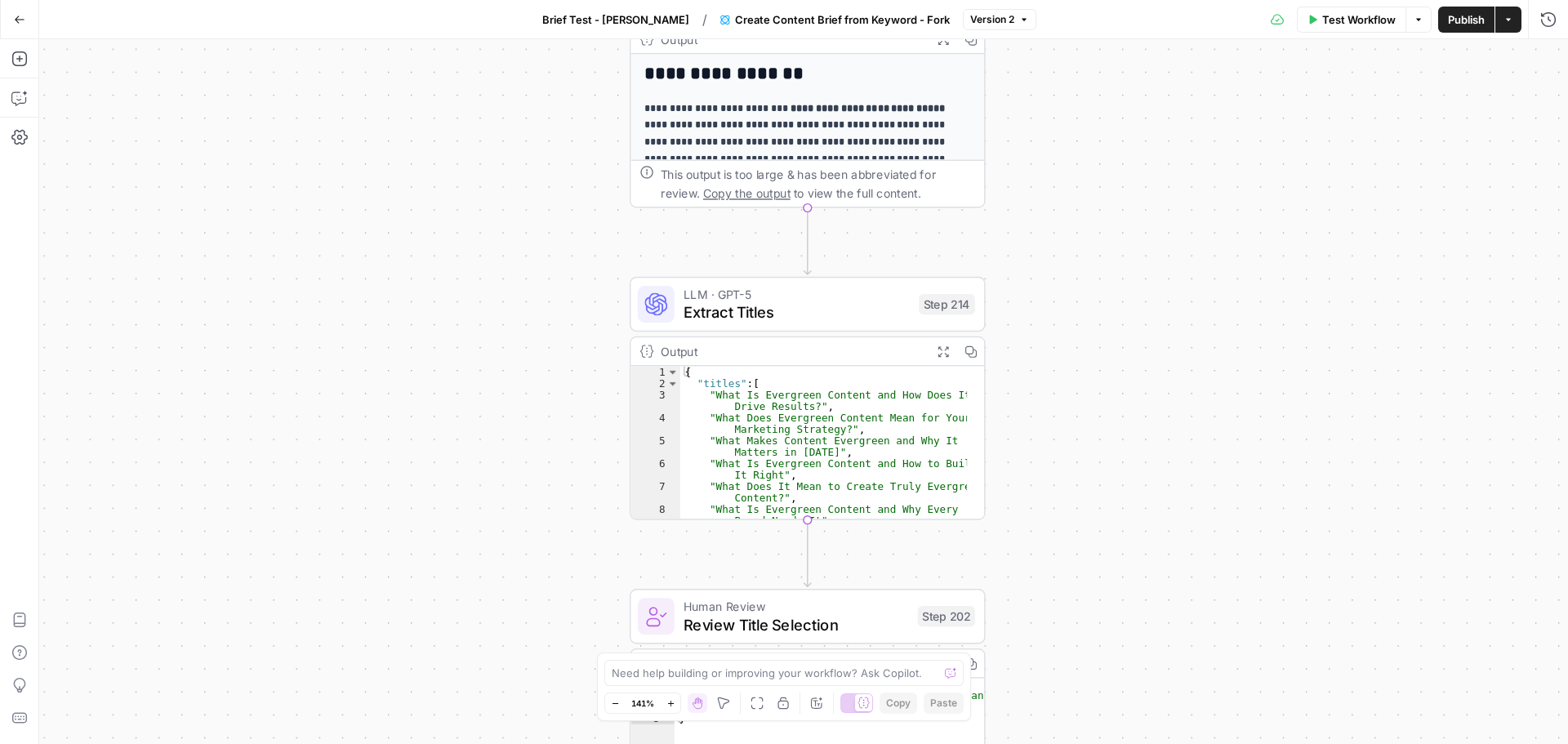
drag, startPoint x: 383, startPoint y: 201, endPoint x: 413, endPoint y: 352, distance: 154.0
click at [384, 445] on div "Workflow Set Inputs Inputs Google Search Perform Google Search Step 51 Output E…" at bounding box center [803, 391] width 1528 height 704
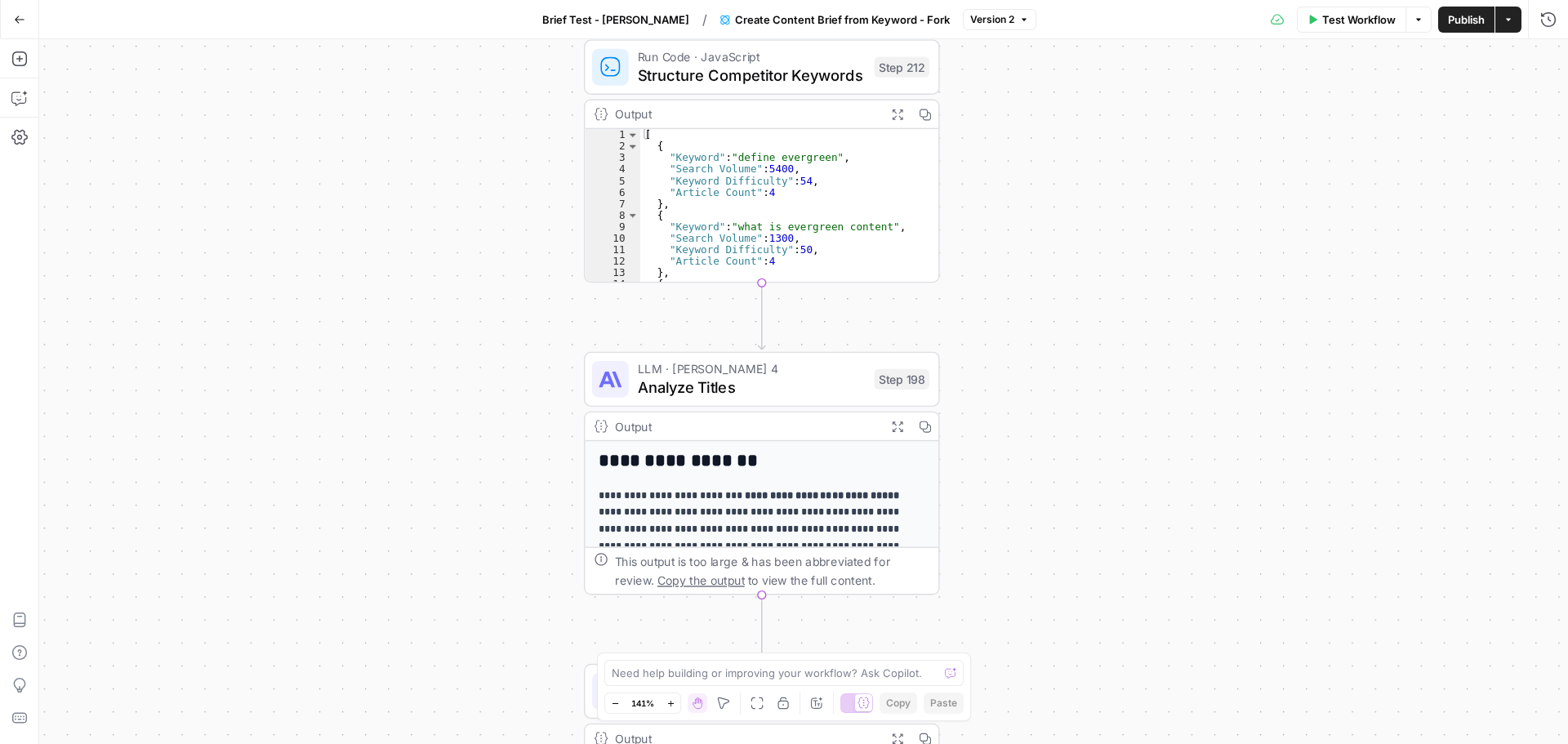
drag, startPoint x: 441, startPoint y: 260, endPoint x: 407, endPoint y: 473, distance: 215.7
click at [407, 478] on div "Workflow Set Inputs Inputs Google Search Perform Google Search Step 51 Output E…" at bounding box center [803, 391] width 1528 height 704
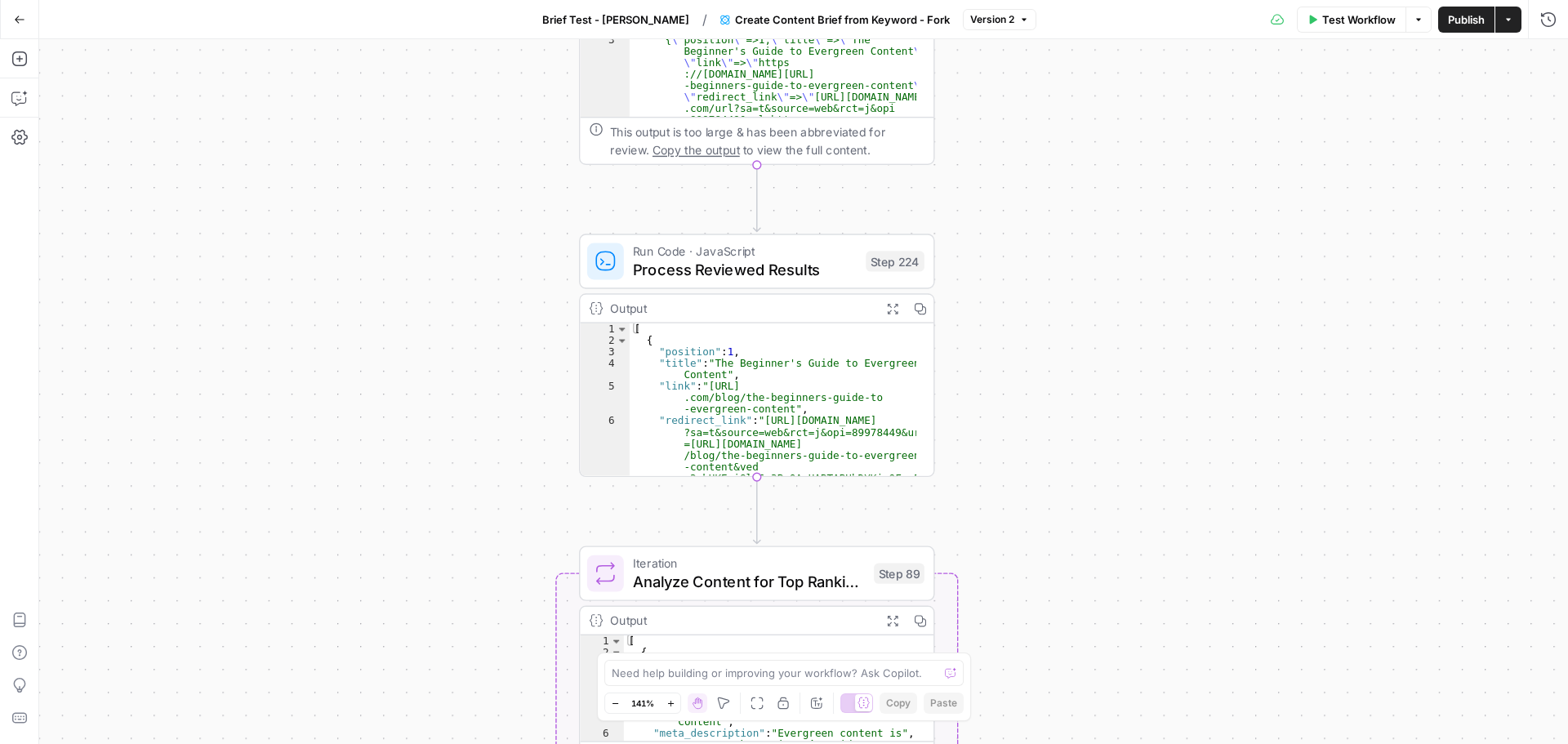
click at [613, 705] on icon "button" at bounding box center [615, 703] width 9 height 9
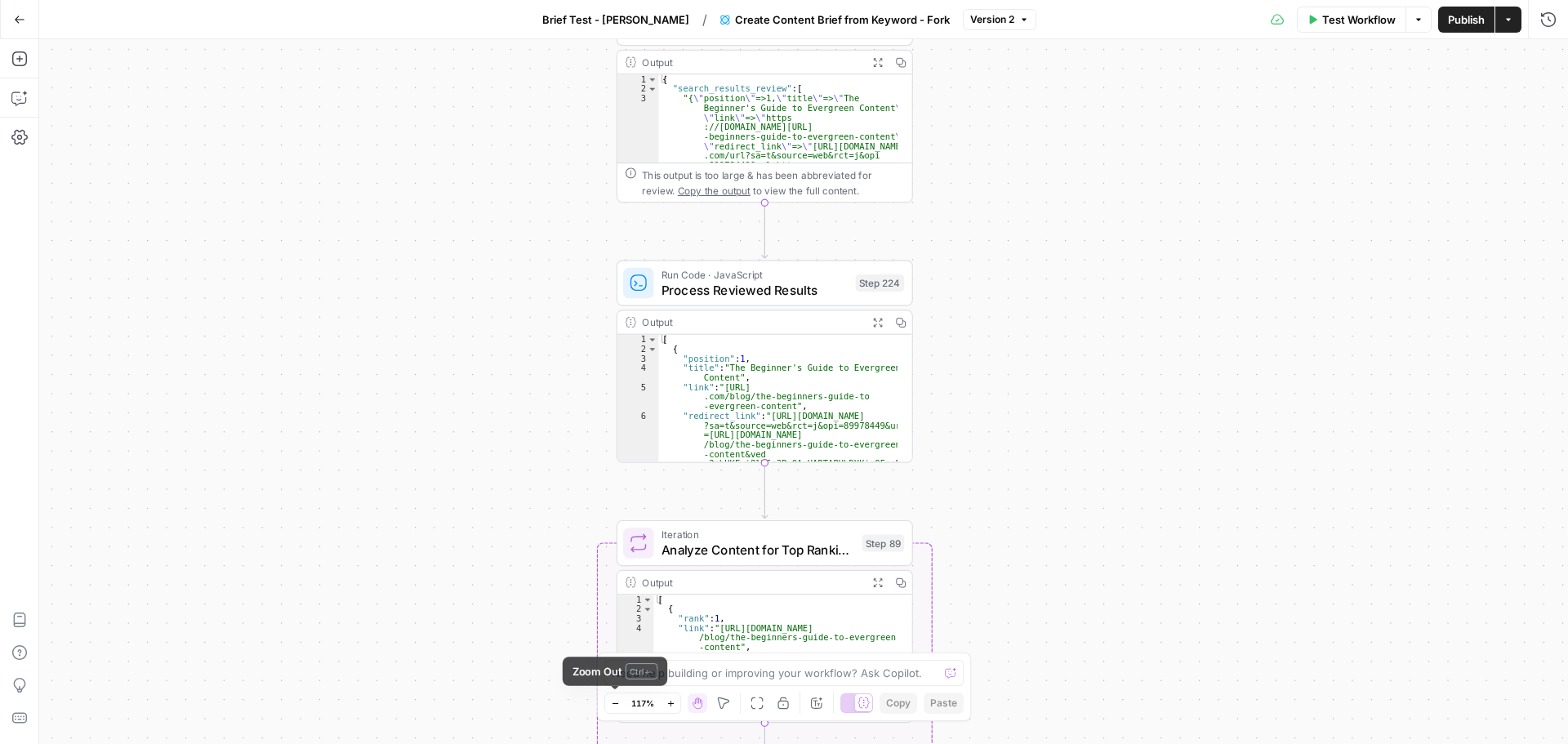
click at [613, 705] on icon "button" at bounding box center [615, 703] width 9 height 9
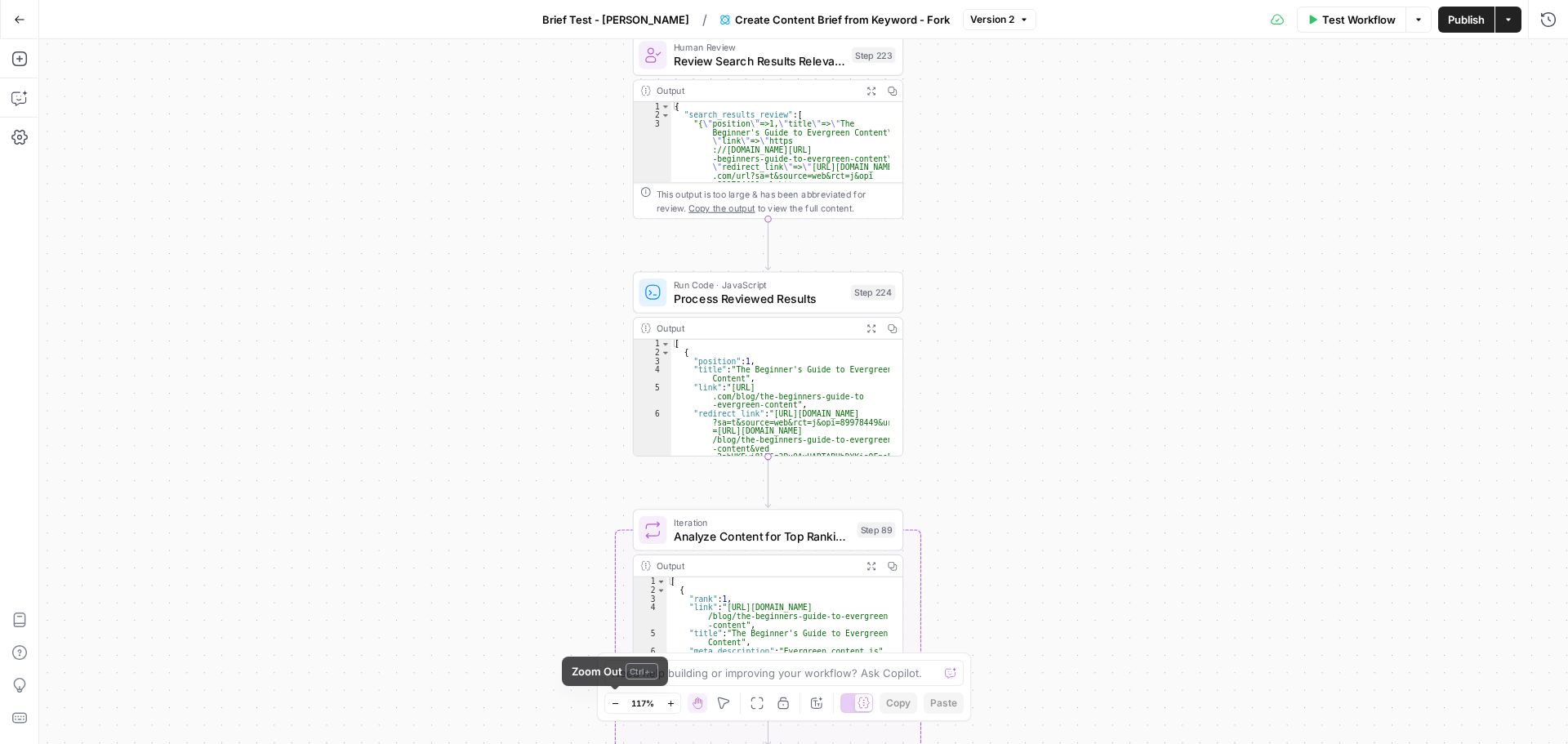
click at [613, 705] on icon "button" at bounding box center [615, 703] width 9 height 9
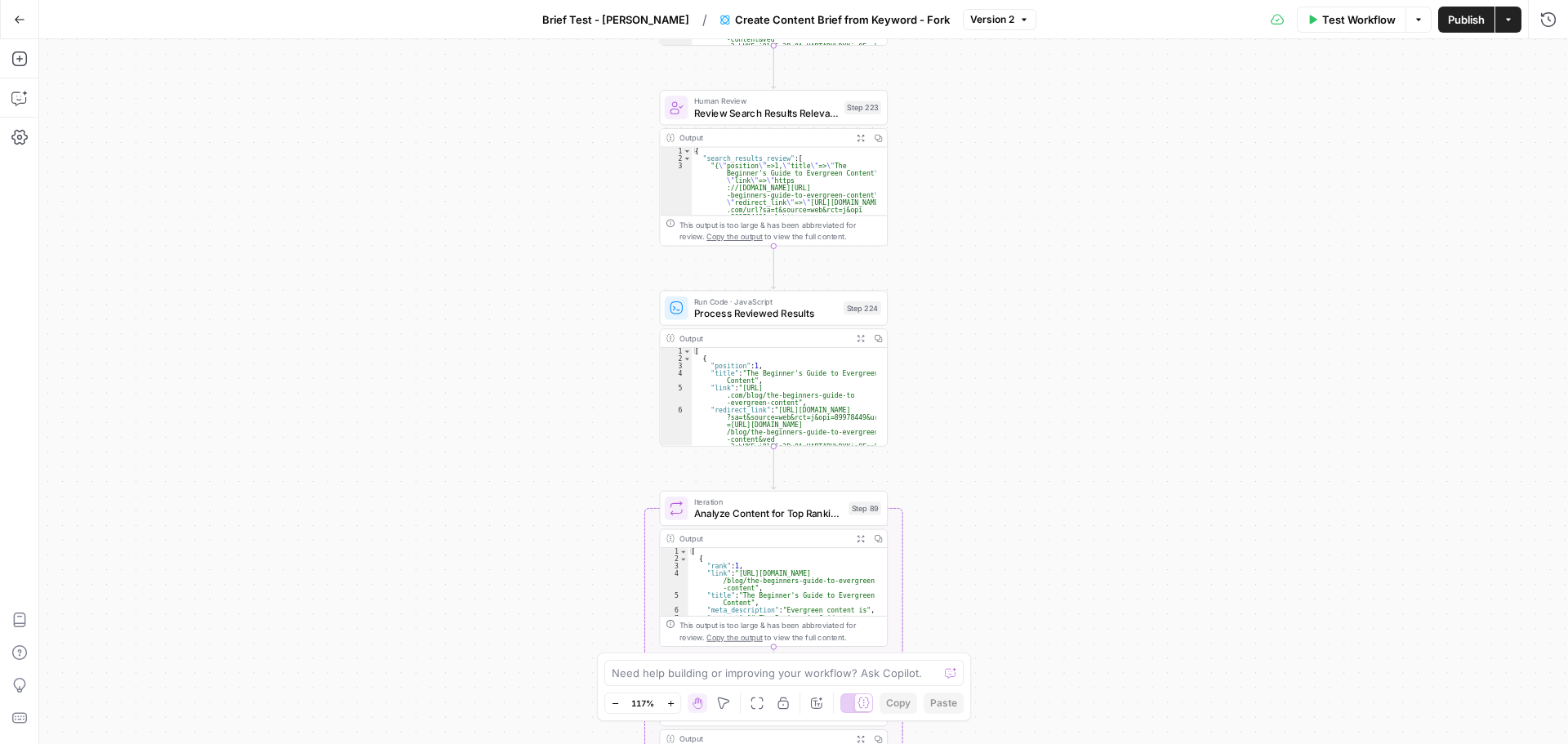
click at [613, 705] on icon "button" at bounding box center [615, 703] width 9 height 9
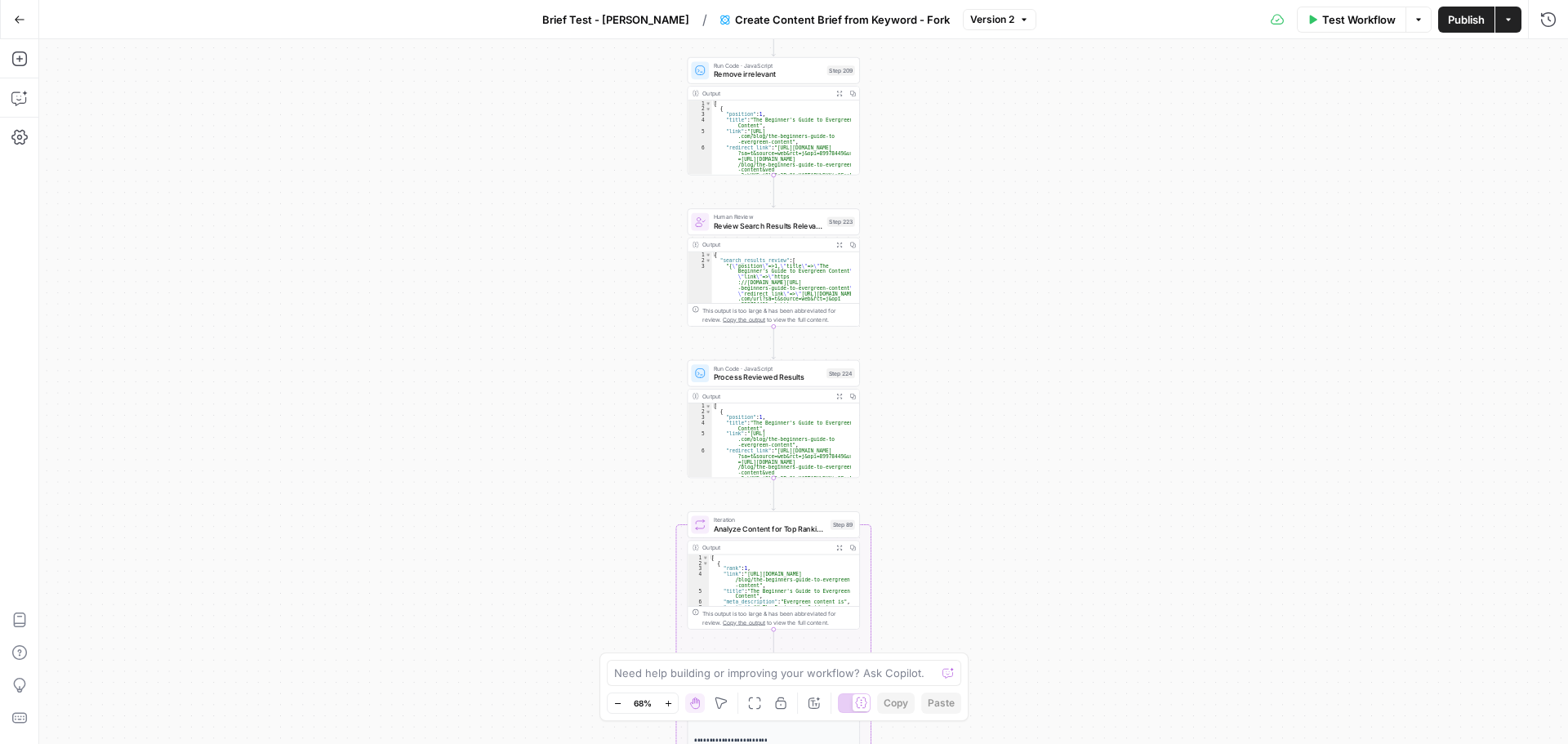
drag, startPoint x: 596, startPoint y: 265, endPoint x: 522, endPoint y: 641, distance: 383.2
click at [522, 641] on div "Workflow Set Inputs Inputs Google Search Perform Google Search Step 51 Output E…" at bounding box center [803, 391] width 1528 height 704
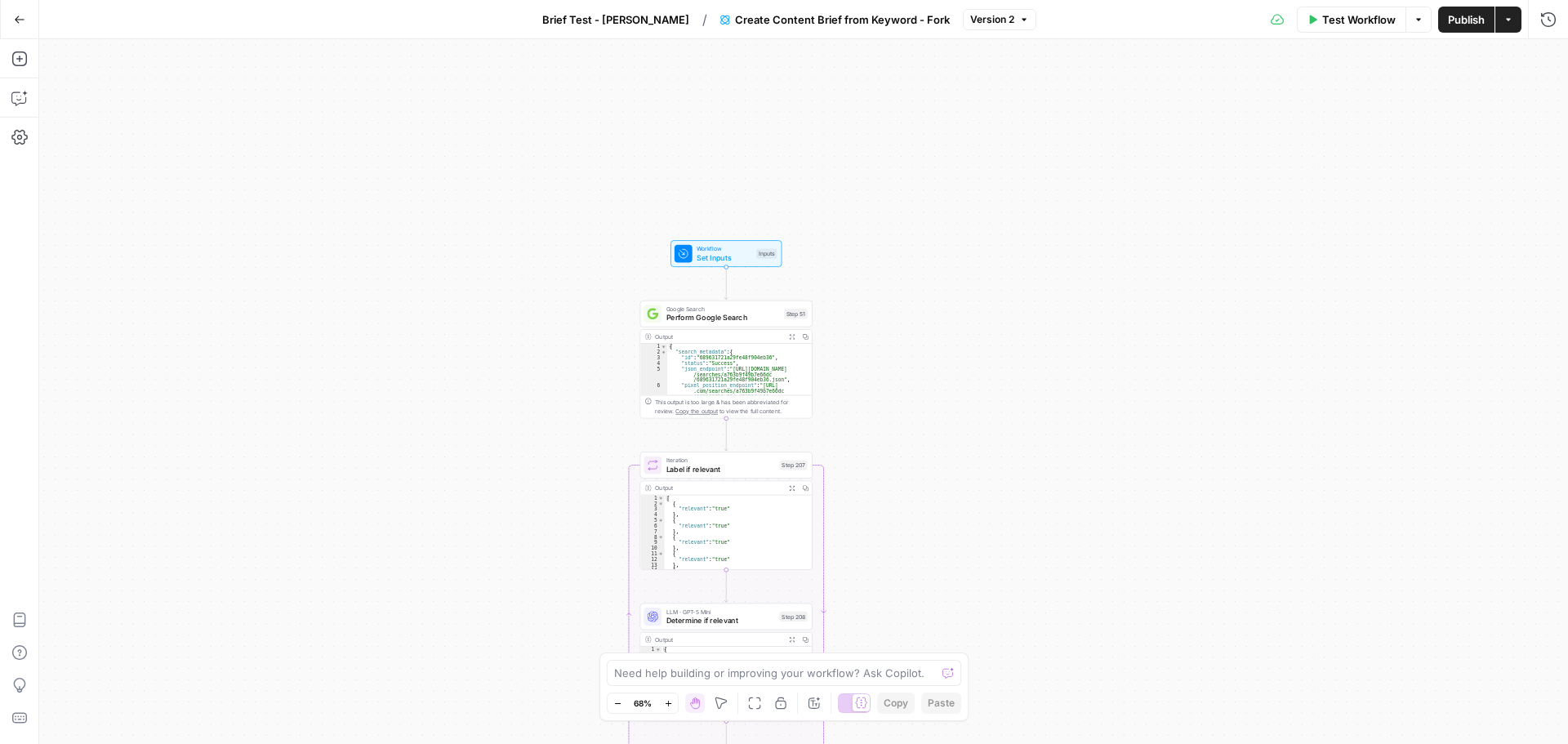
drag, startPoint x: 568, startPoint y: 255, endPoint x: 586, endPoint y: 782, distance: 527.3
click at [586, 743] on html "Cohort 4 New Home Browse Your Data Usage Settings Recent Grids TDI Client Conte…" at bounding box center [784, 372] width 1568 height 744
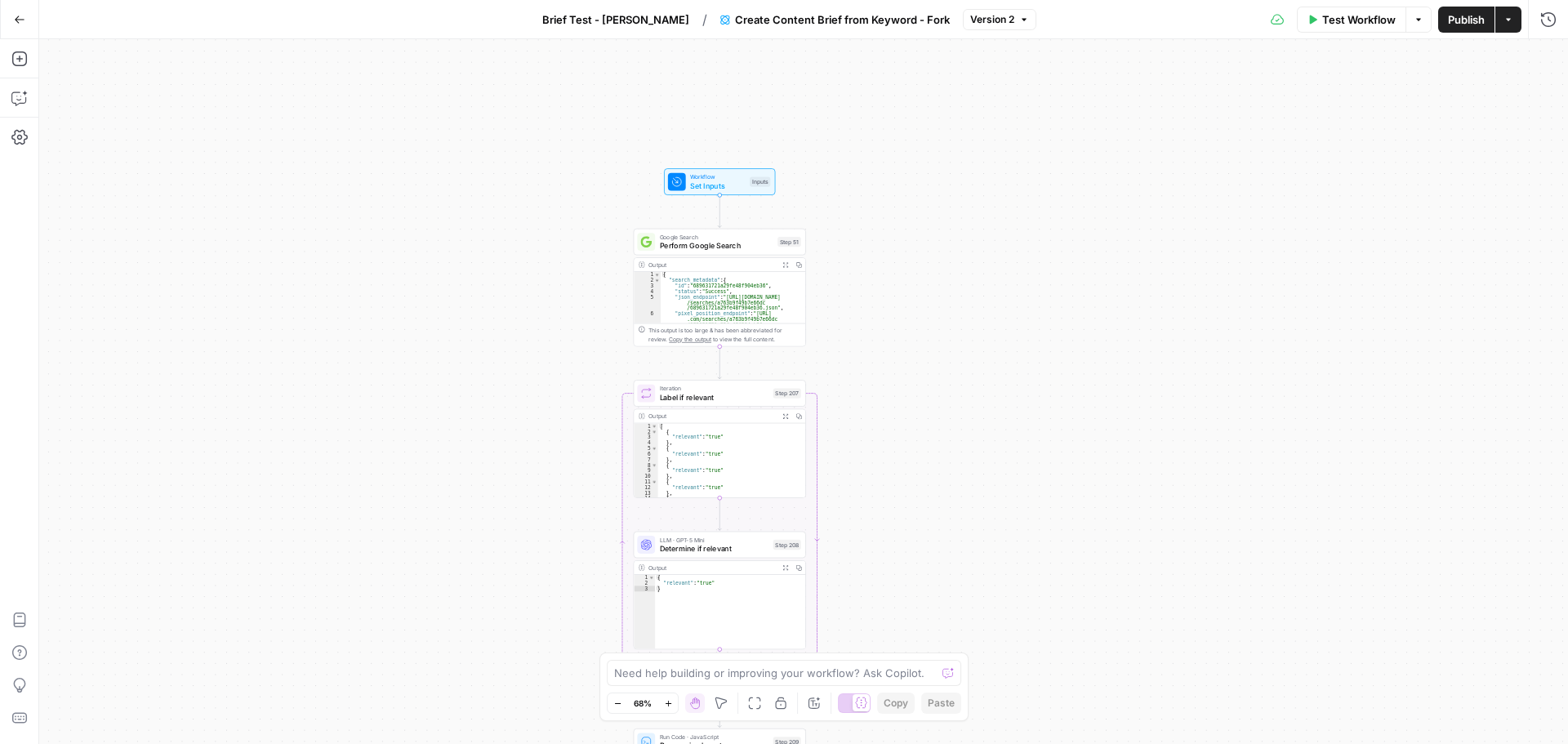
drag, startPoint x: 588, startPoint y: 600, endPoint x: 581, endPoint y: 435, distance: 165.1
click at [581, 435] on div "Workflow Set Inputs Inputs Google Search Perform Google Search Step 51 Output E…" at bounding box center [803, 391] width 1528 height 704
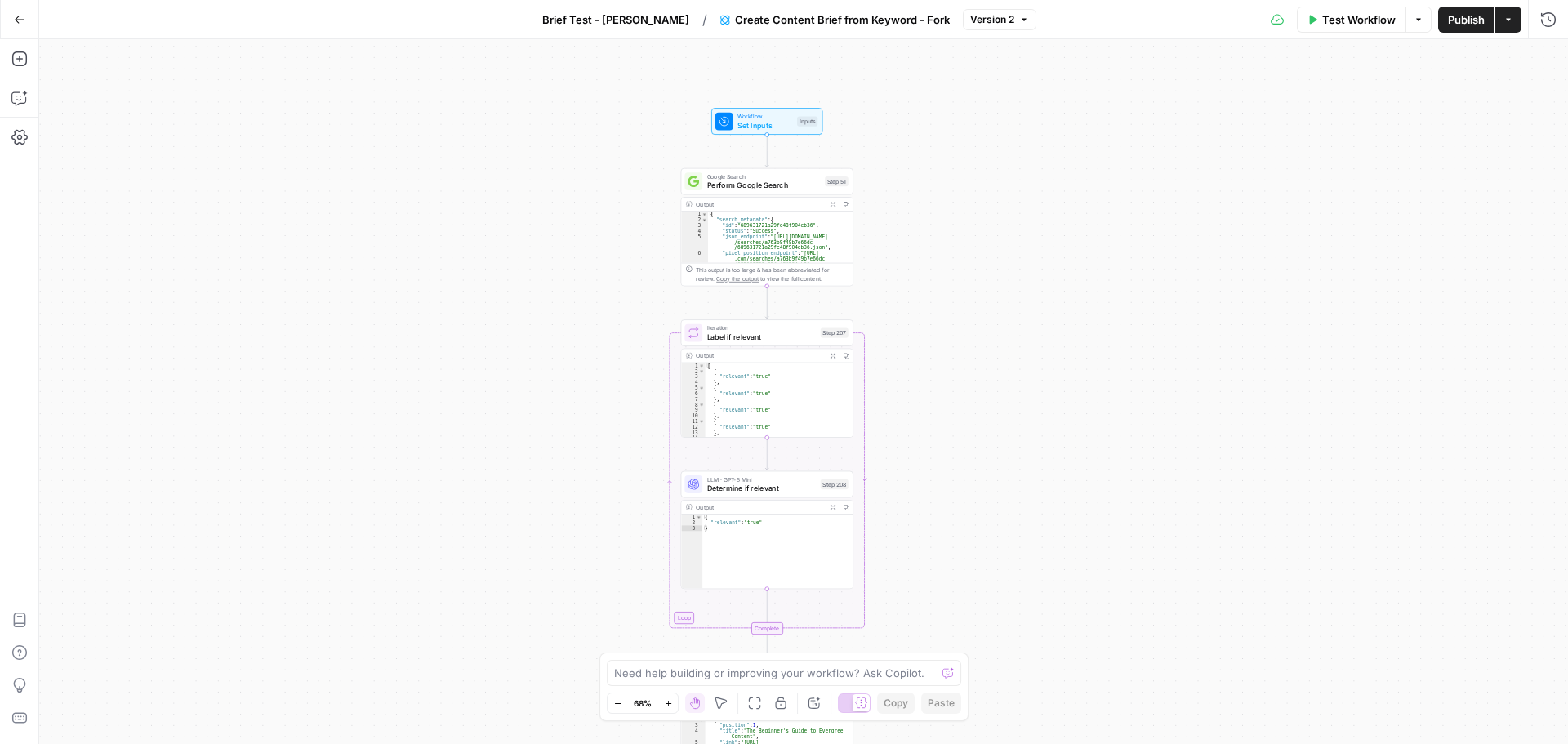
drag, startPoint x: 581, startPoint y: 435, endPoint x: 629, endPoint y: 375, distance: 76.8
click at [629, 375] on div "Workflow Set Inputs Inputs Google Search Perform Google Search Step 51 Output E…" at bounding box center [803, 391] width 1528 height 704
click at [669, 710] on button "Zoom In" at bounding box center [668, 702] width 20 height 20
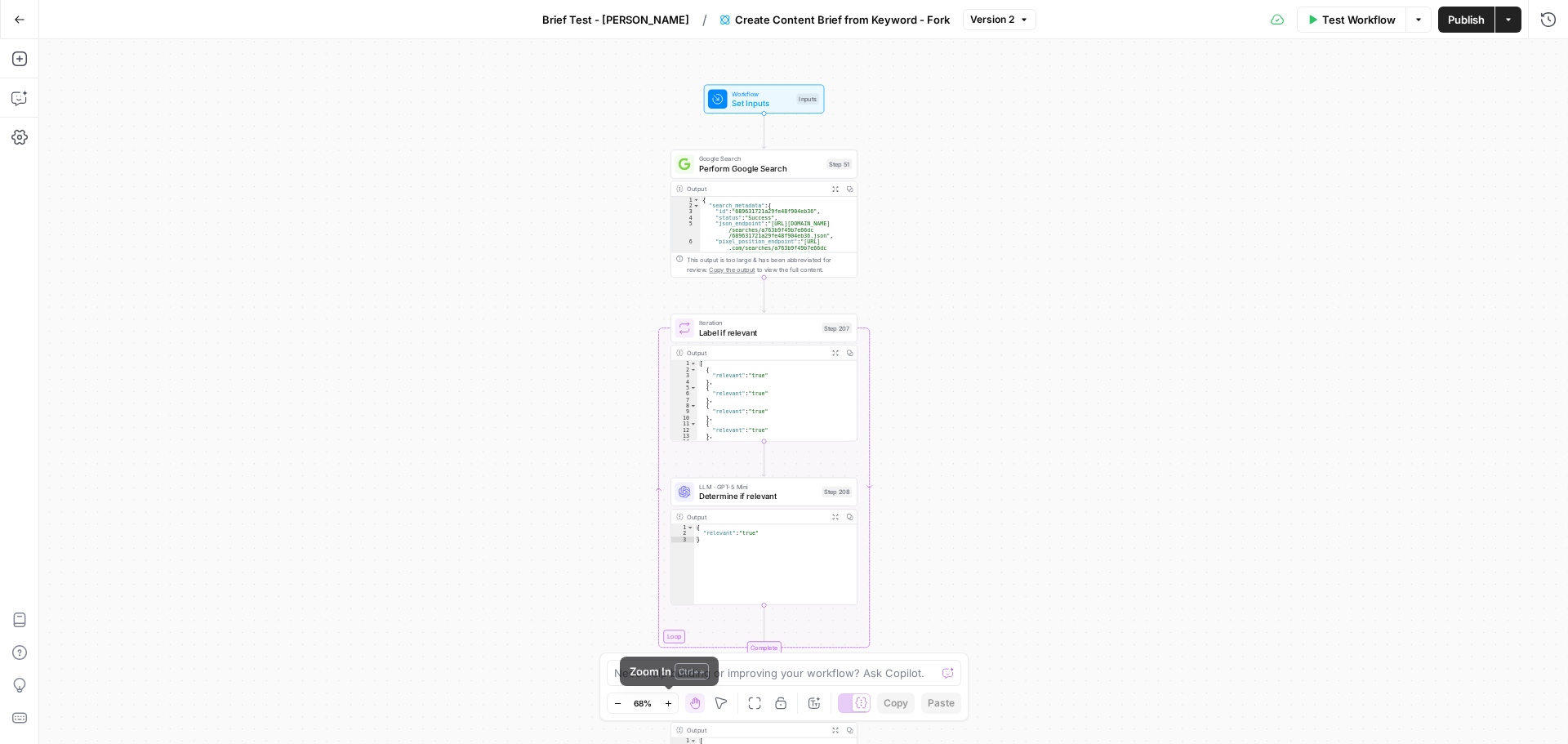
click at [669, 710] on button "Zoom In" at bounding box center [668, 702] width 20 height 20
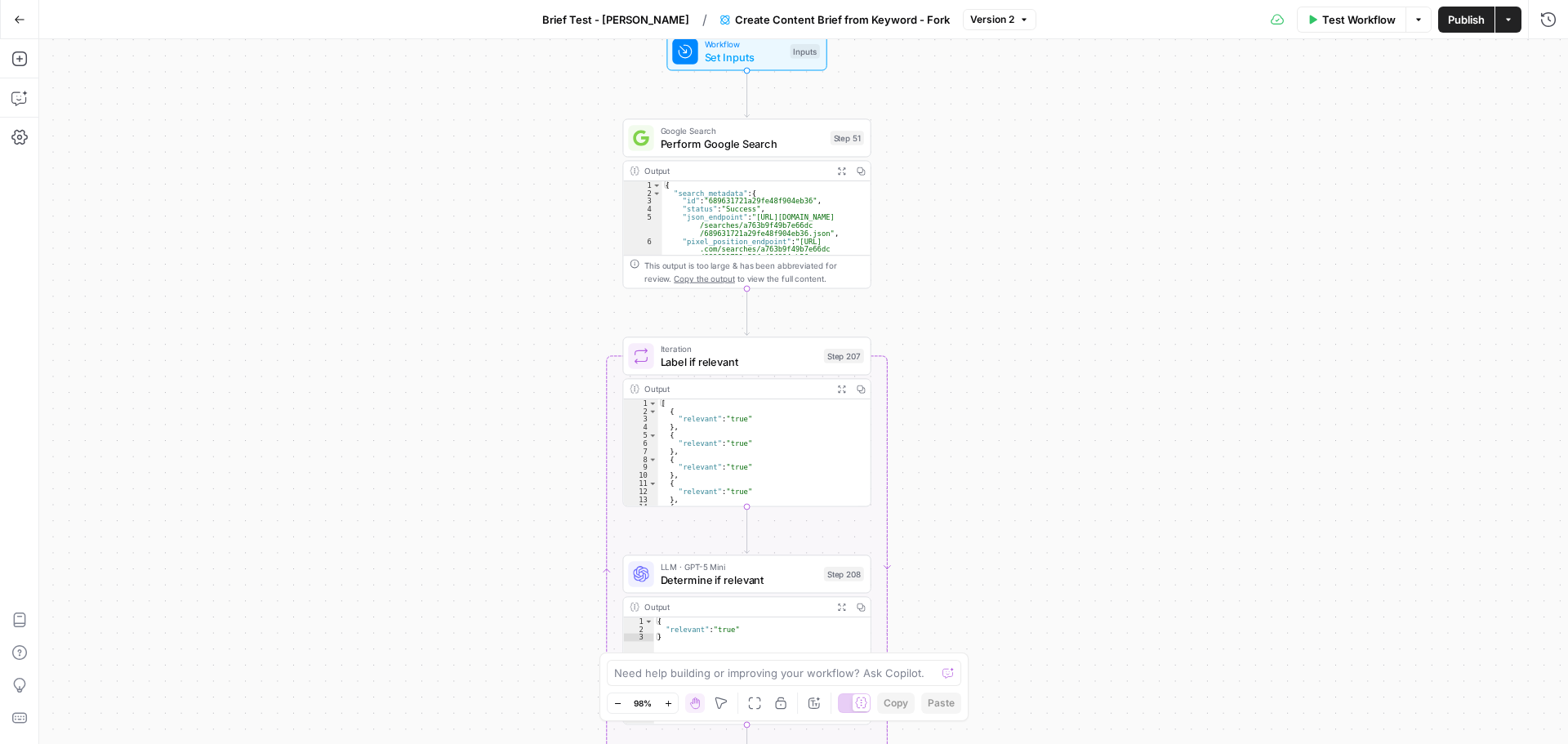
drag, startPoint x: 527, startPoint y: 344, endPoint x: 496, endPoint y: 569, distance: 227.1
click at [496, 569] on div "Workflow Set Inputs Inputs Google Search Perform Google Search Step 51 Output E…" at bounding box center [803, 391] width 1528 height 704
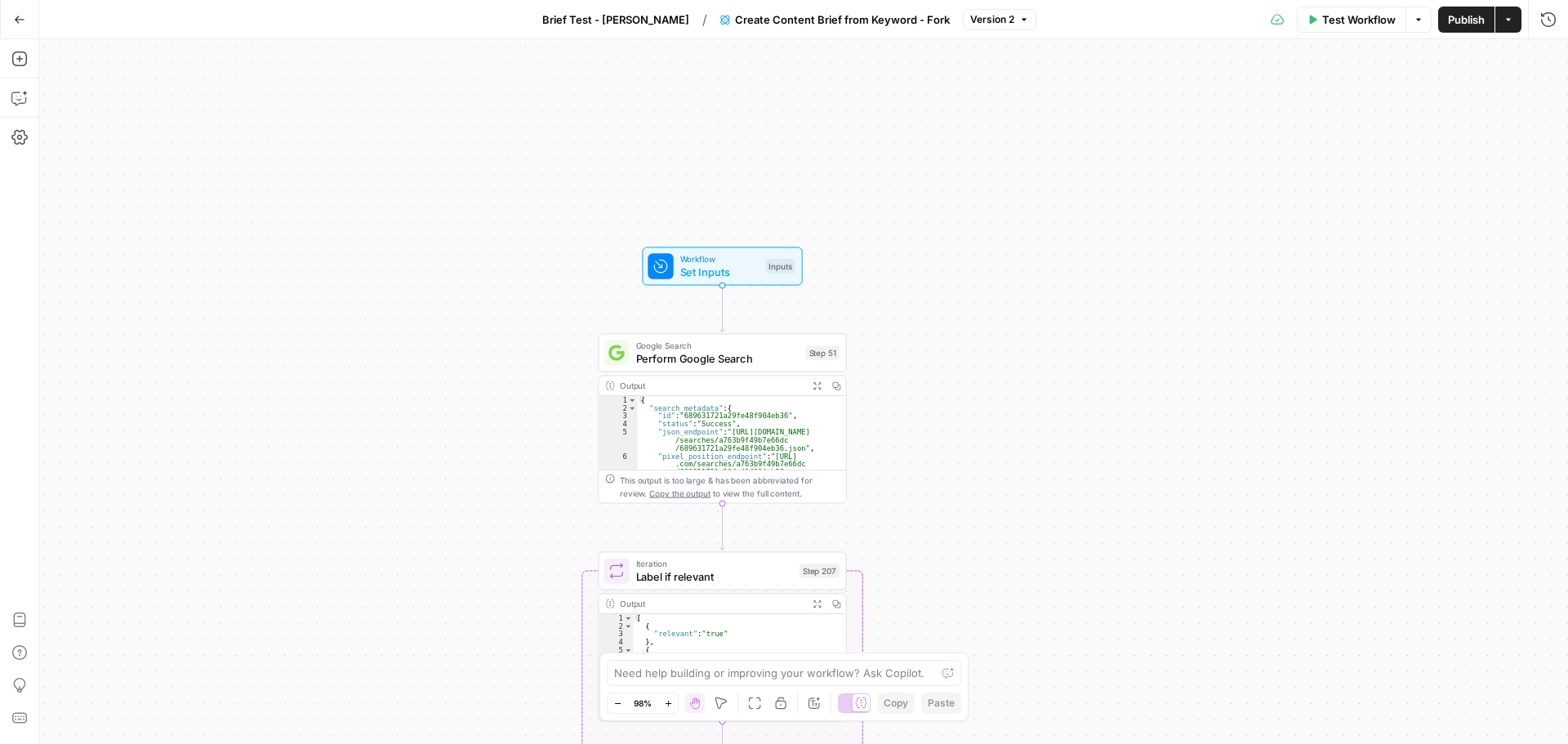
drag, startPoint x: 524, startPoint y: 467, endPoint x: 551, endPoint y: 427, distance: 48.3
click at [551, 427] on div "Workflow Set Inputs Inputs Google Search Perform Google Search Step 51 Output E…" at bounding box center [803, 391] width 1528 height 704
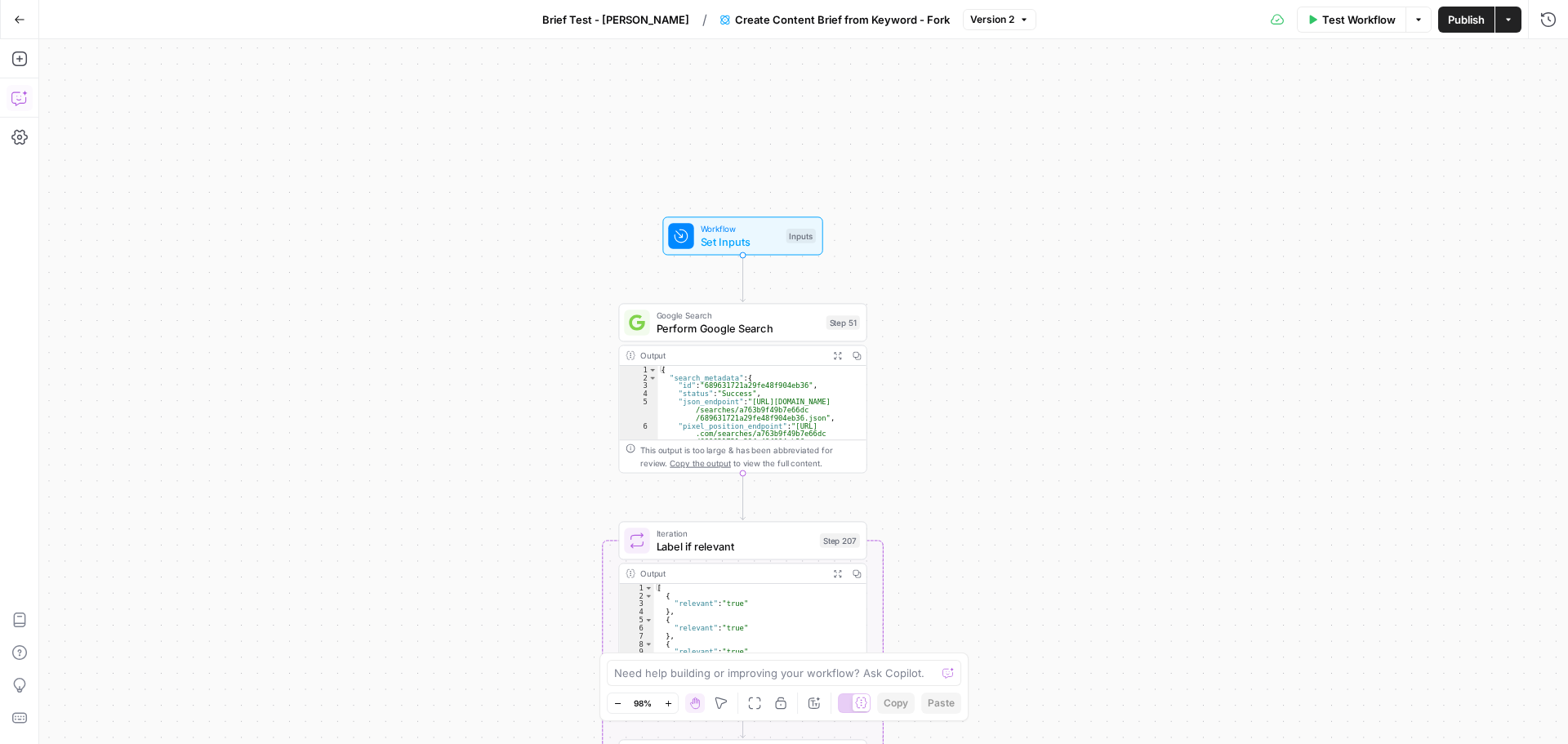
click at [25, 99] on icon "button" at bounding box center [19, 98] width 16 height 16
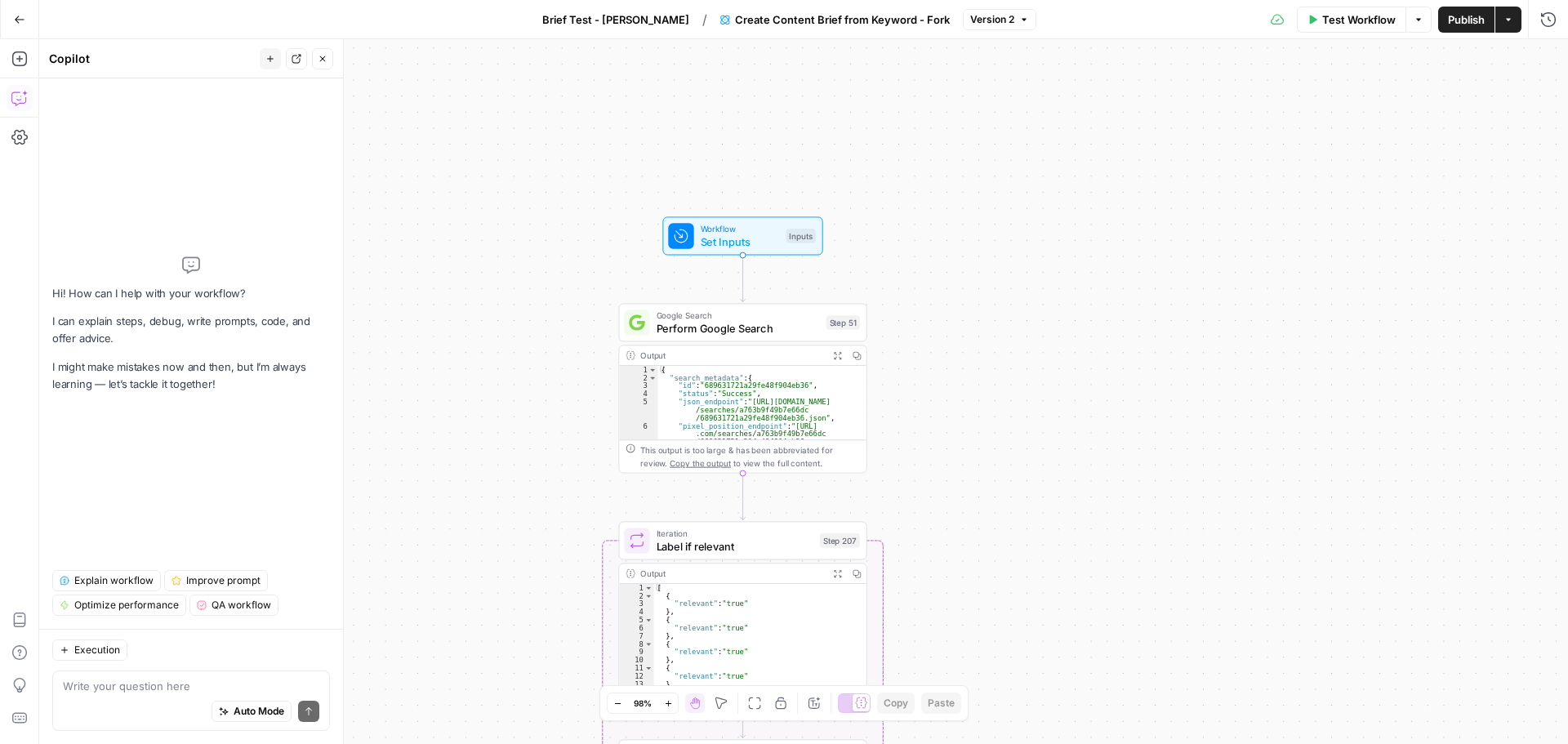
click at [179, 698] on div "Auto Mode Send" at bounding box center [191, 712] width 256 height 36
